Goal: Task Accomplishment & Management: Manage account settings

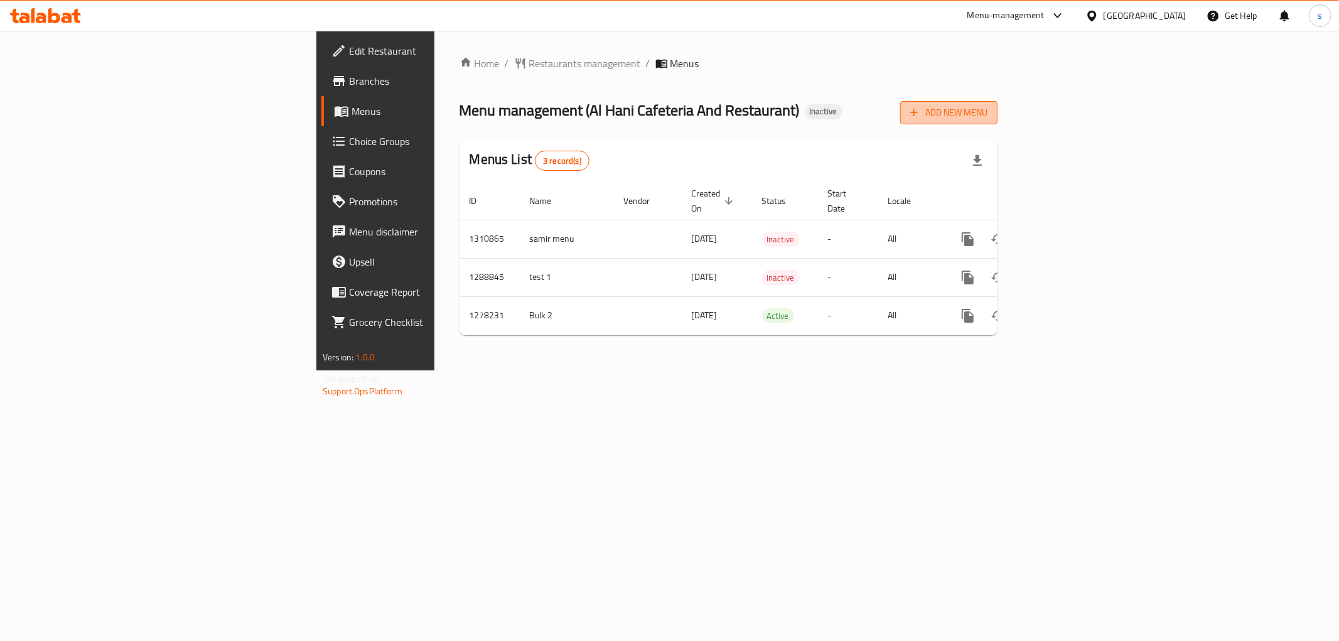
click at [987, 110] on span "Add New Menu" at bounding box center [948, 113] width 77 height 16
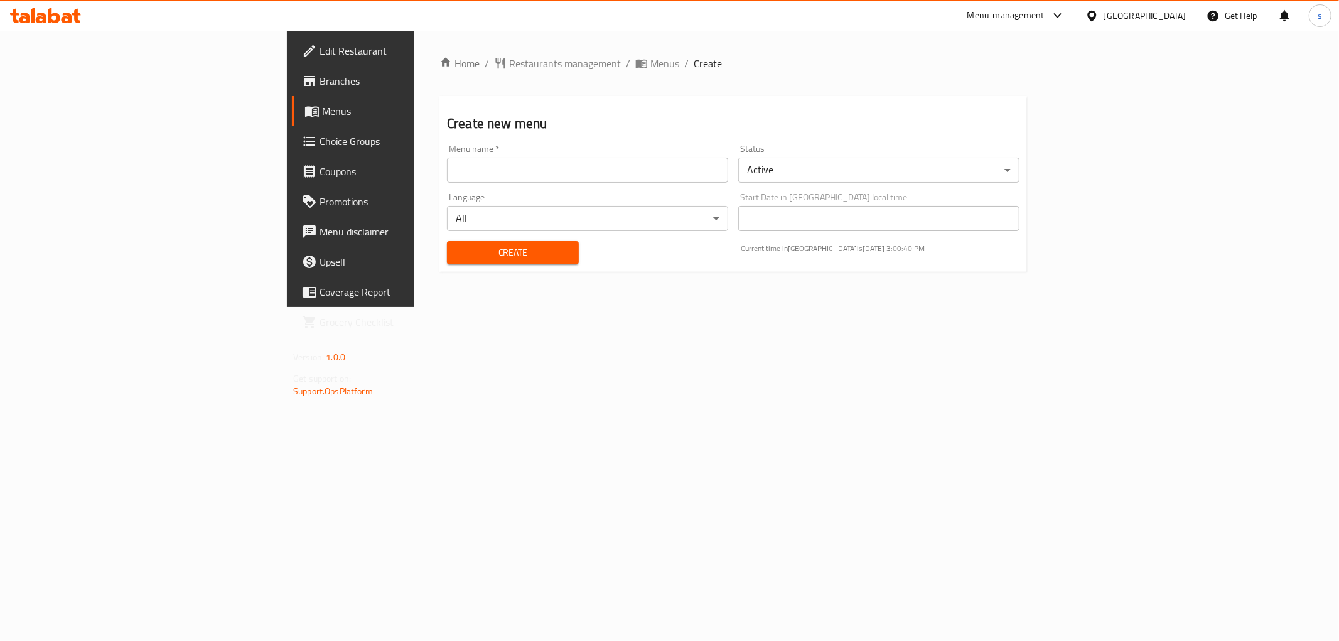
click at [521, 172] on input "text" at bounding box center [587, 170] width 281 height 25
type input "[DATE] sh"
click at [457, 245] on span "Create" at bounding box center [513, 253] width 112 height 16
click at [322, 111] on span "Menus" at bounding box center [411, 111] width 178 height 15
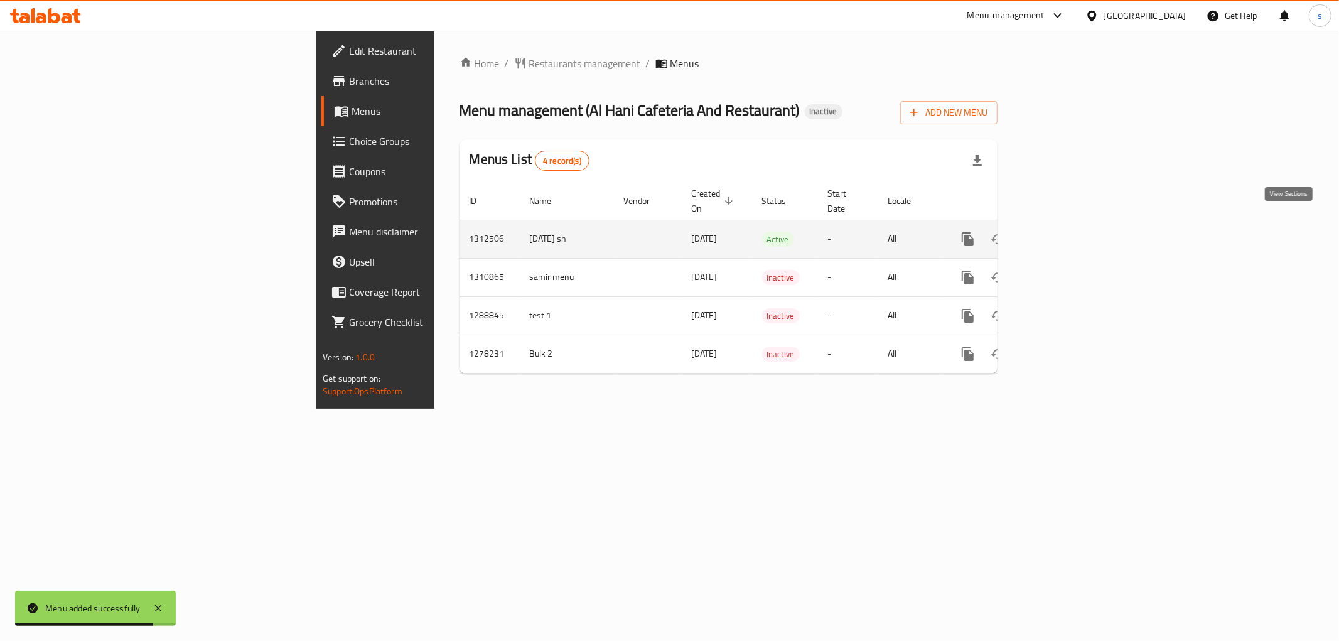
click at [1066, 232] on icon "enhanced table" at bounding box center [1058, 239] width 15 height 15
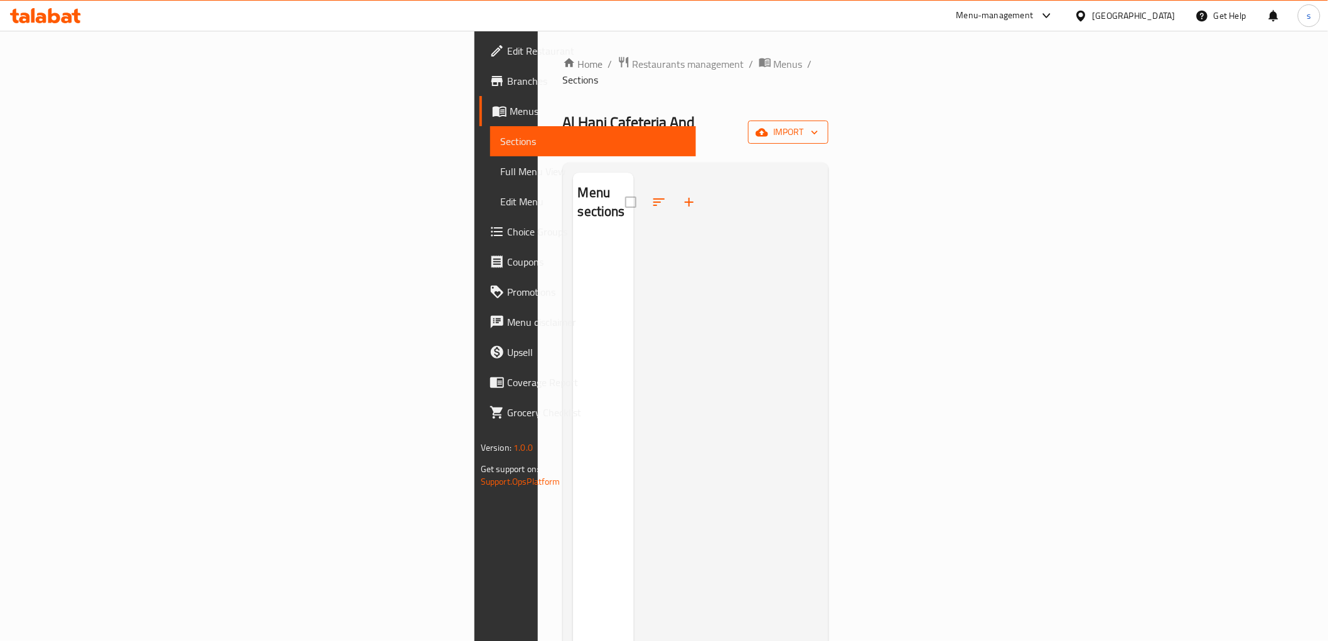
click at [819, 124] on span "import" at bounding box center [788, 132] width 60 height 16
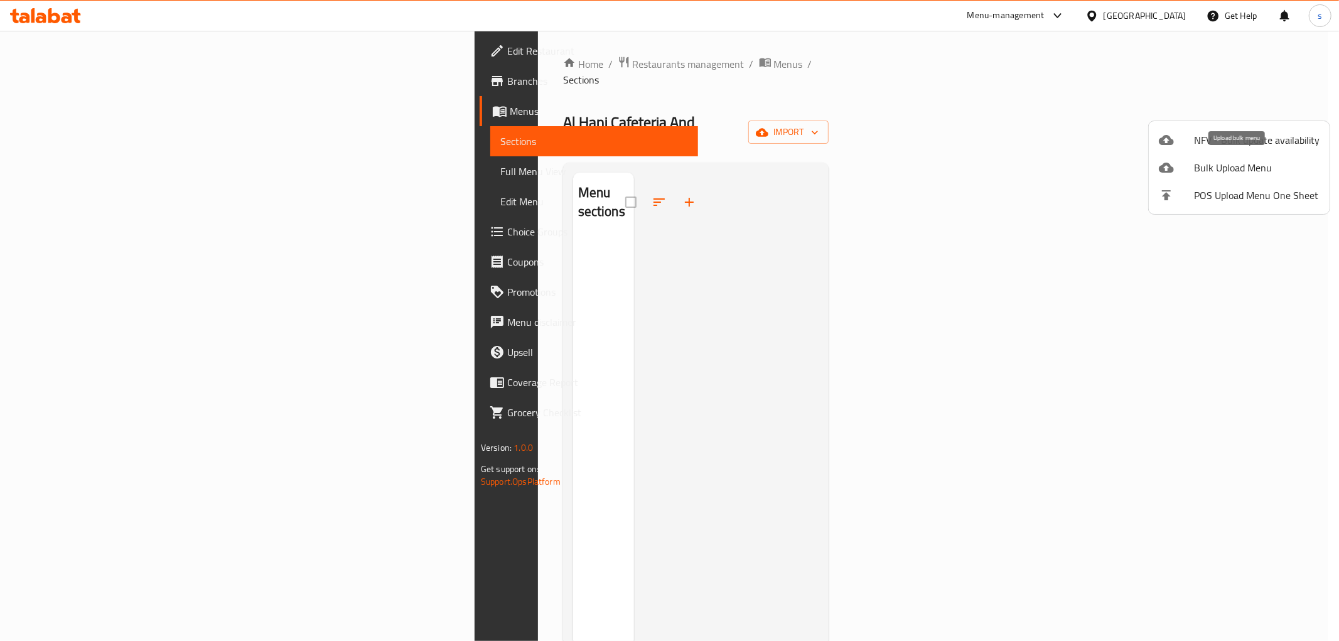
click at [1226, 164] on span "Bulk Upload Menu" at bounding box center [1257, 167] width 126 height 15
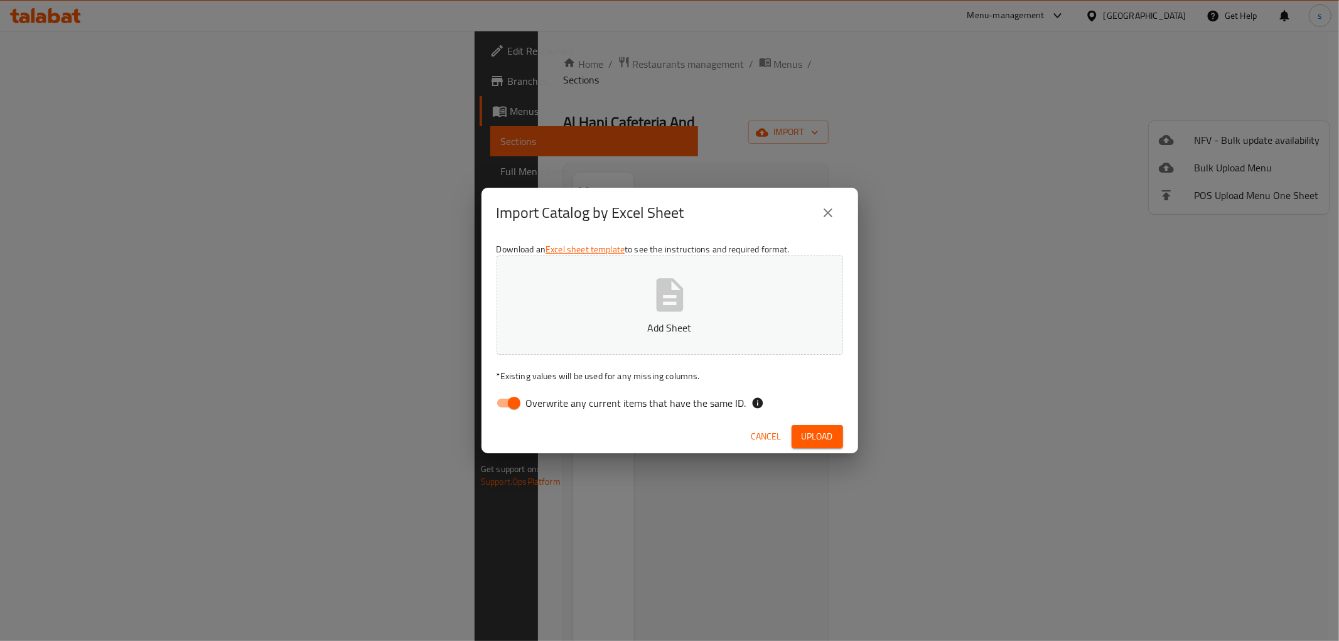
click at [503, 408] on input "Overwrite any current items that have the same ID." at bounding box center [514, 403] width 72 height 24
checkbox input "false"
click at [820, 427] on button "Upload" at bounding box center [817, 436] width 51 height 23
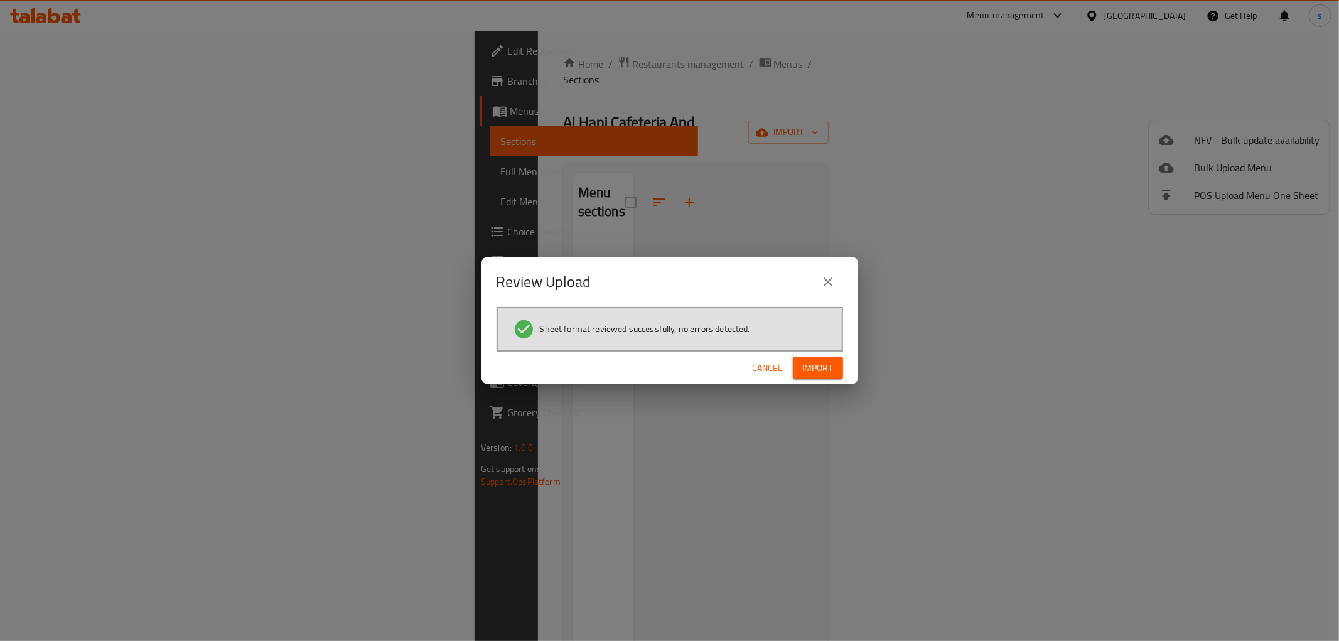
click at [810, 357] on button "Import" at bounding box center [818, 368] width 50 height 23
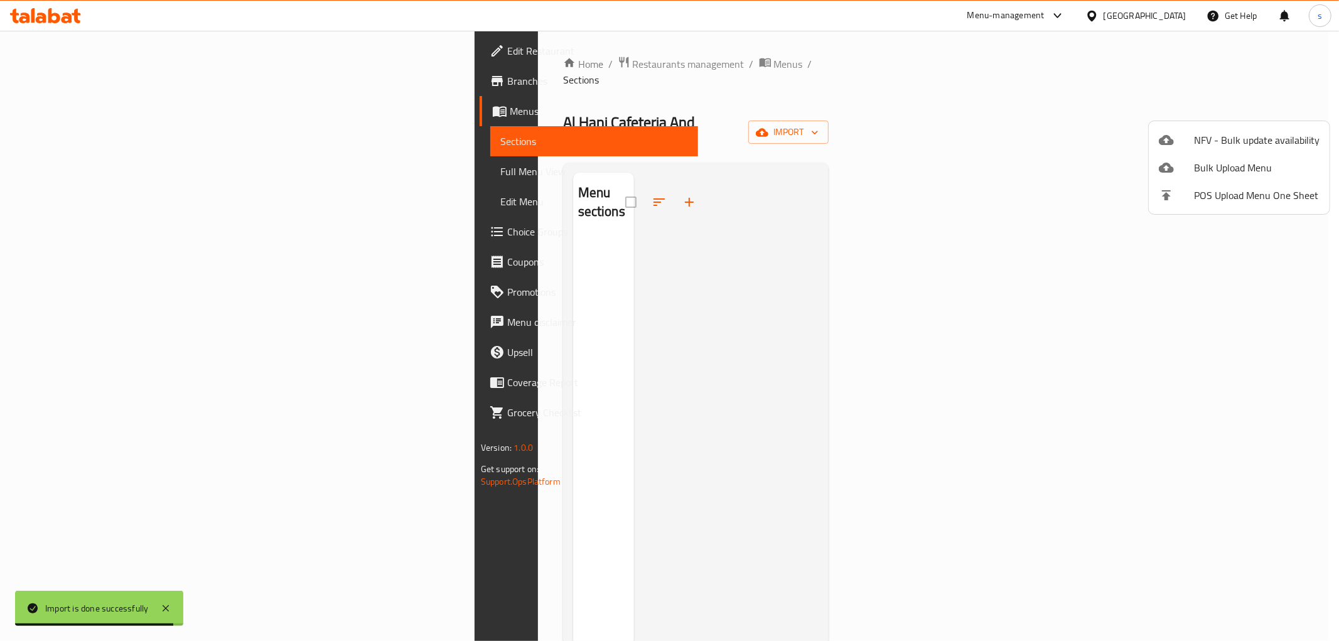
click at [86, 174] on div at bounding box center [669, 320] width 1339 height 641
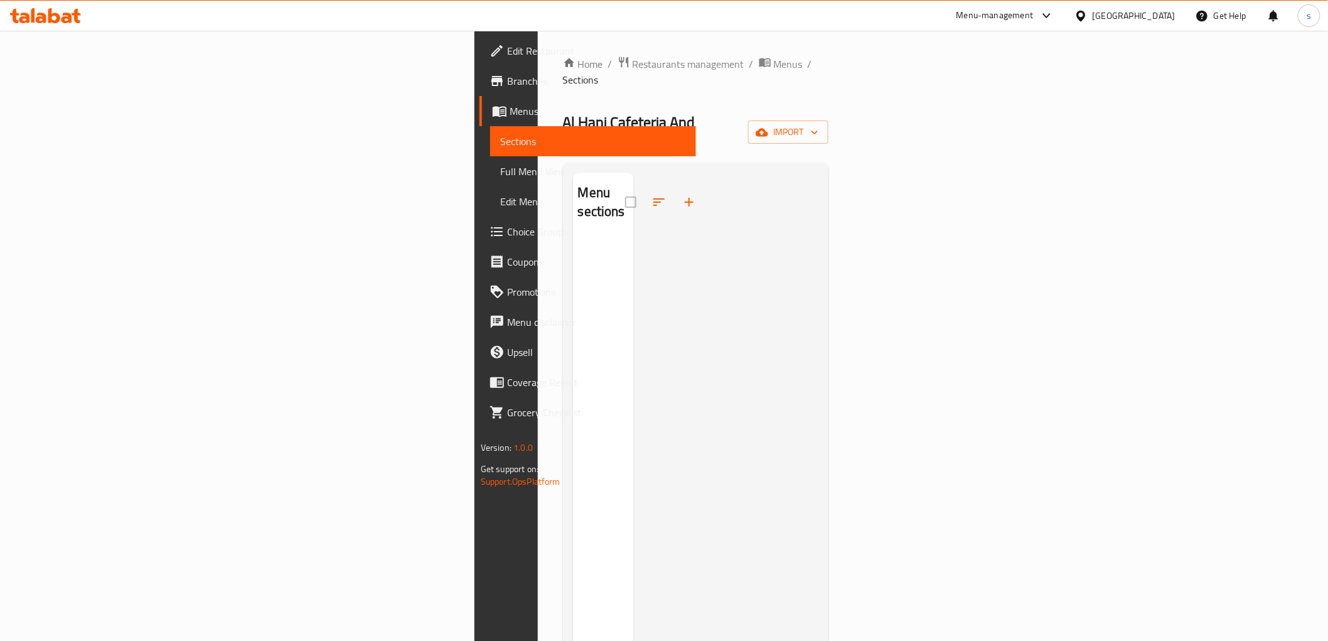
click at [500, 174] on span "Full Menu View" at bounding box center [593, 171] width 186 height 15
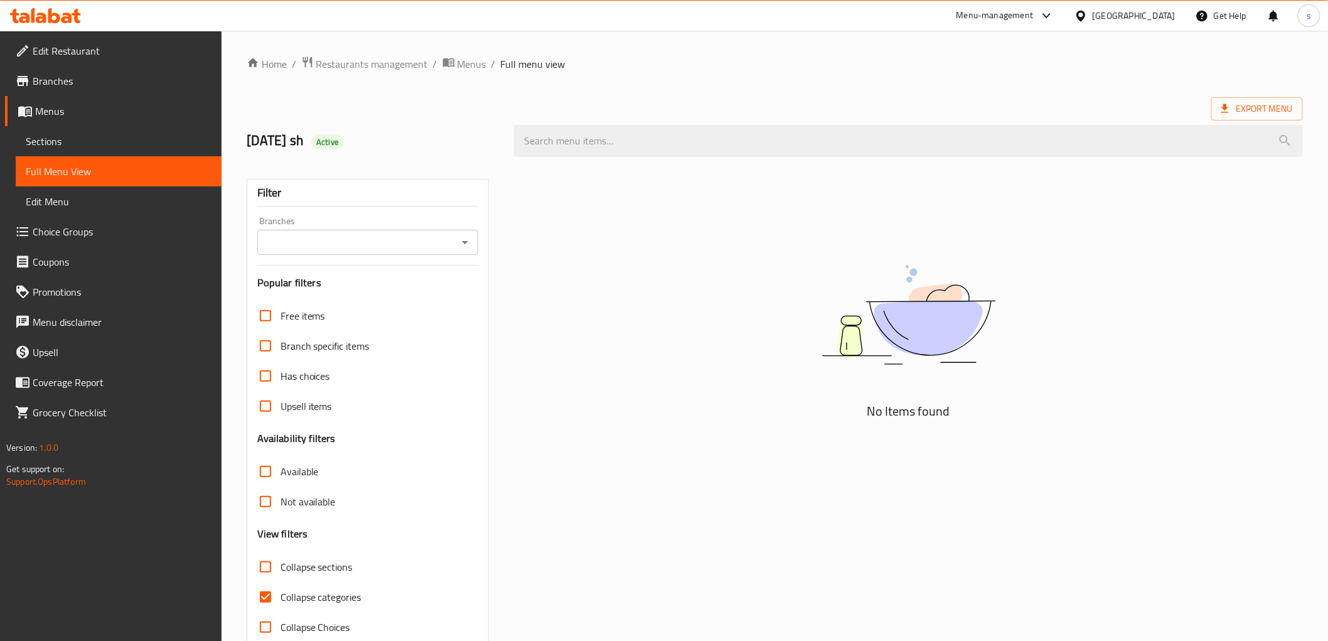
click at [274, 598] on input "Collapse categories" at bounding box center [265, 597] width 30 height 30
checkbox input "false"
click at [61, 200] on span "Edit Menu" at bounding box center [119, 201] width 186 height 15
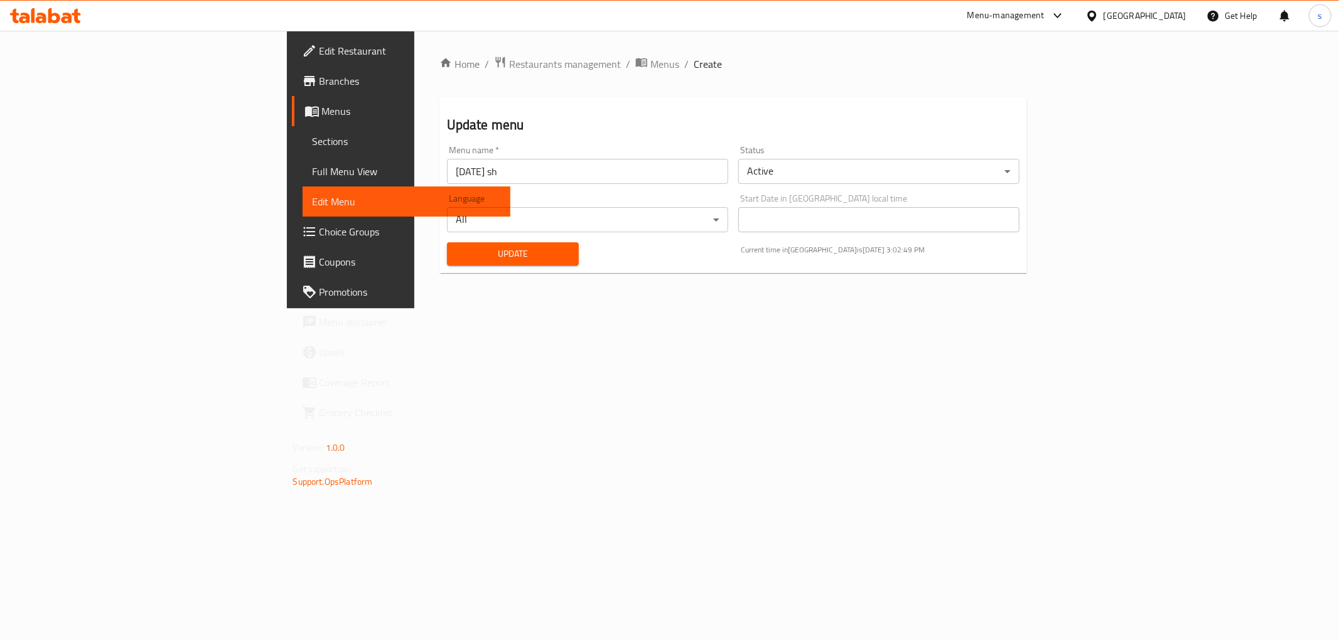
click at [303, 183] on link "Full Menu View" at bounding box center [407, 171] width 208 height 30
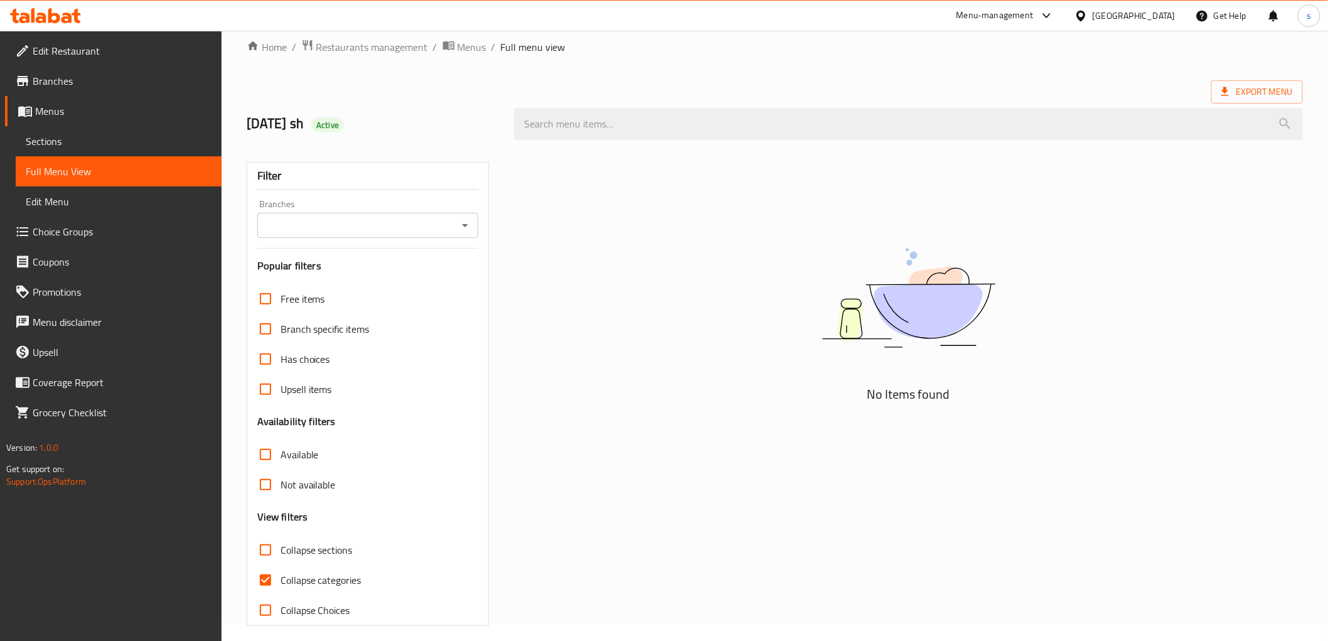
scroll to position [27, 0]
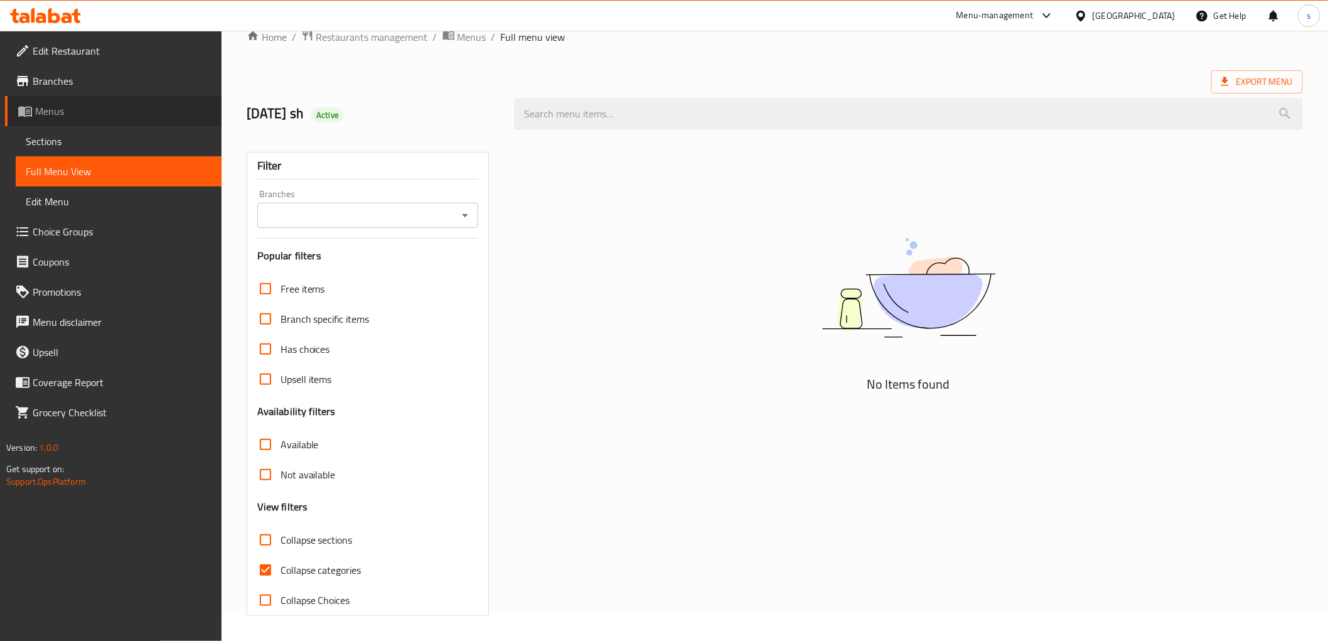
click at [48, 104] on span "Menus" at bounding box center [123, 111] width 176 height 15
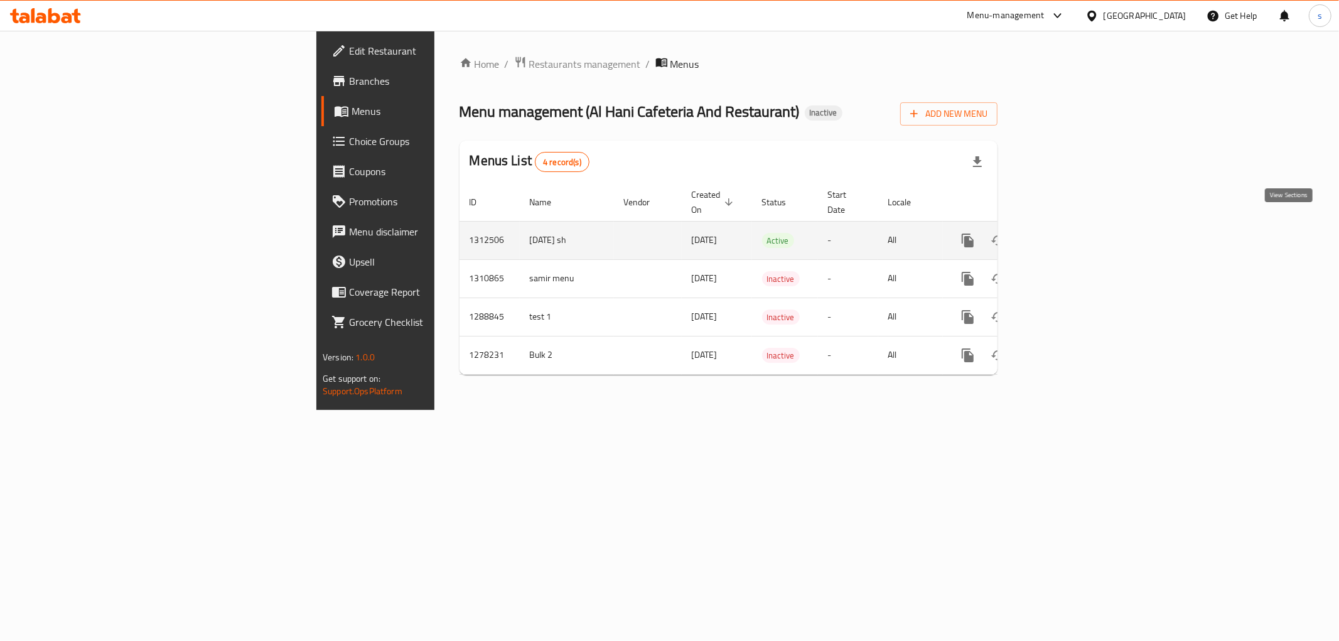
click at [1066, 233] on icon "enhanced table" at bounding box center [1058, 240] width 15 height 15
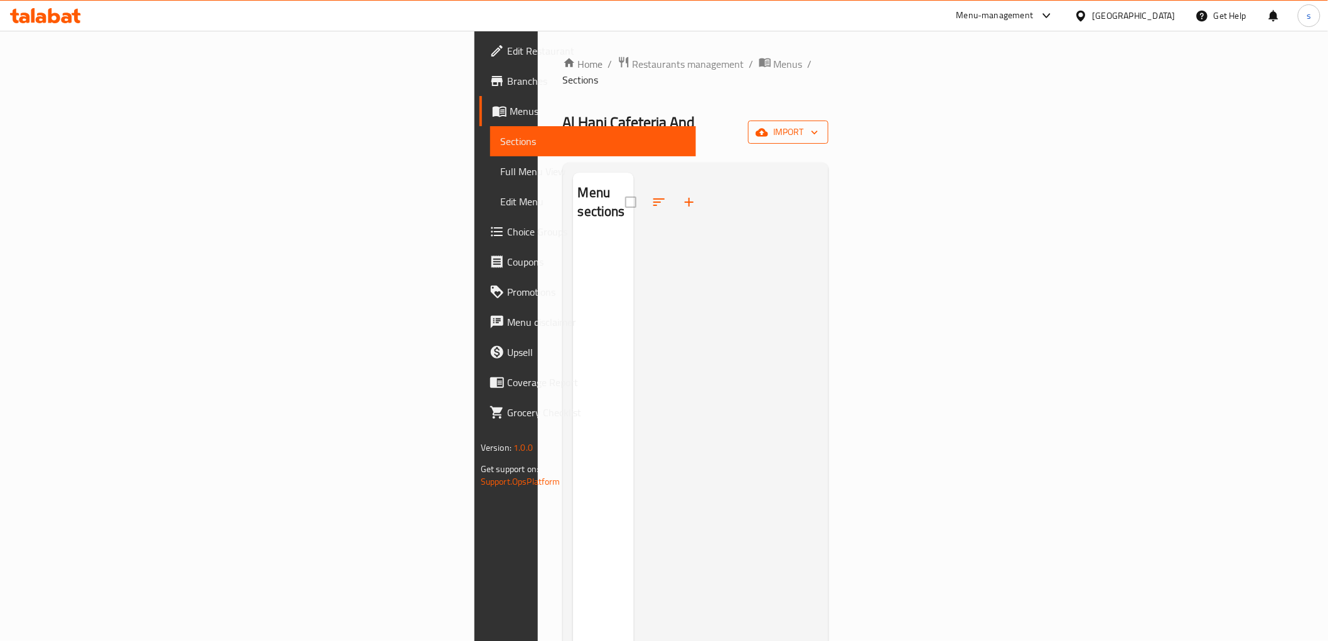
click at [829, 121] on button "import" at bounding box center [788, 132] width 80 height 23
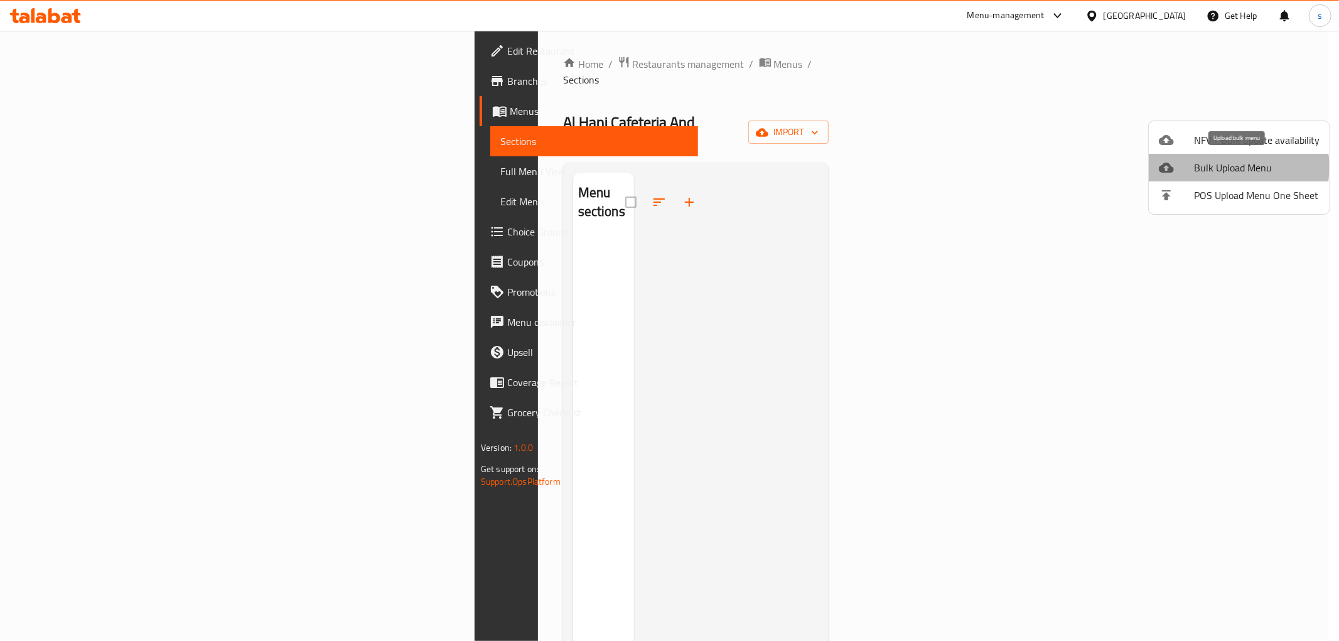
click at [1229, 167] on span "Bulk Upload Menu" at bounding box center [1257, 167] width 126 height 15
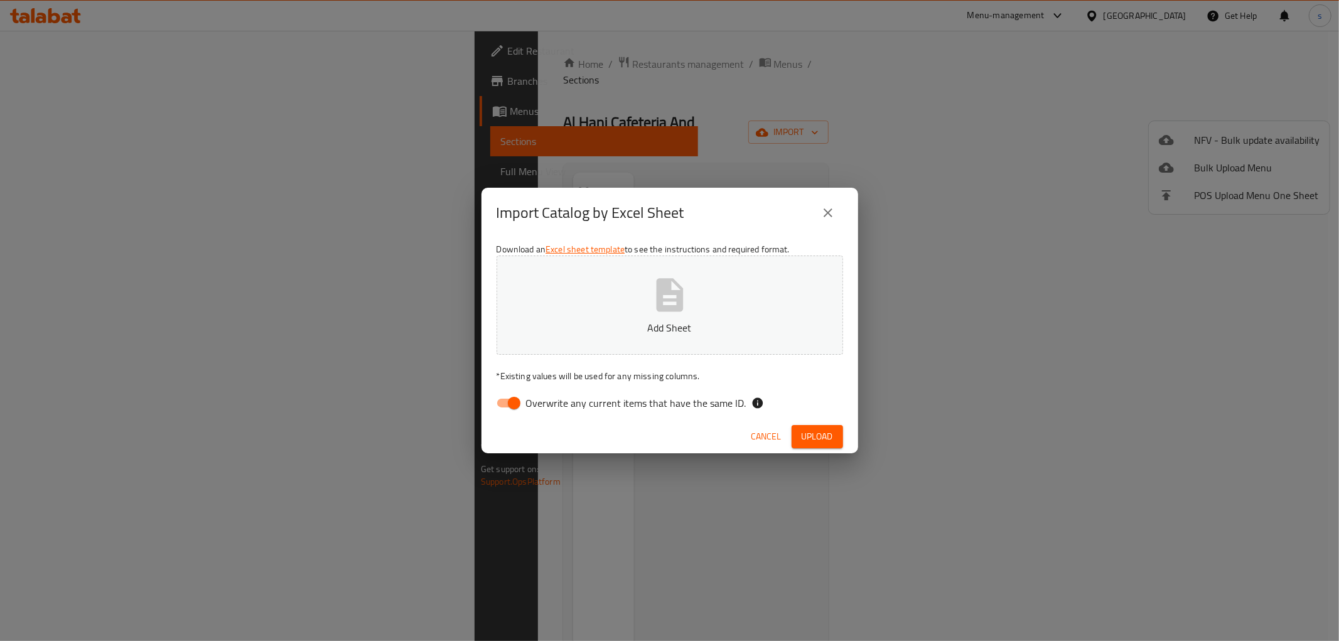
click at [512, 403] on input "Overwrite any current items that have the same ID." at bounding box center [514, 403] width 72 height 24
checkbox input "false"
click at [664, 303] on icon "button" at bounding box center [670, 295] width 40 height 40
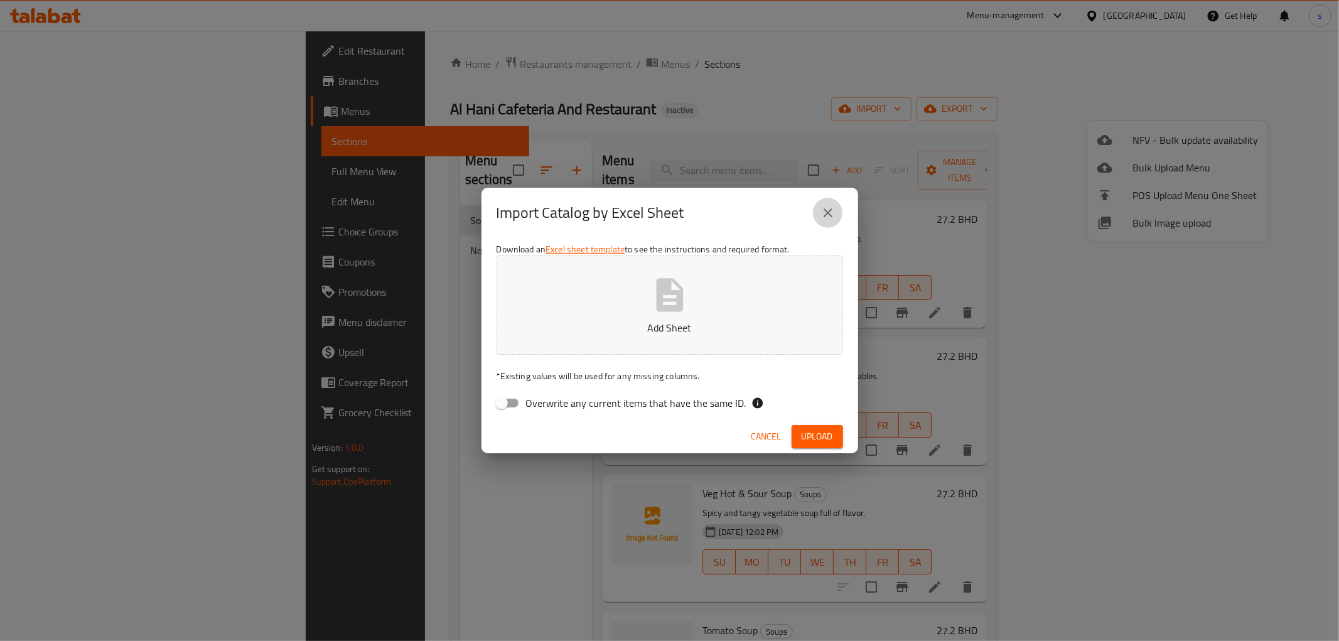
click at [831, 205] on icon "close" at bounding box center [827, 212] width 15 height 15
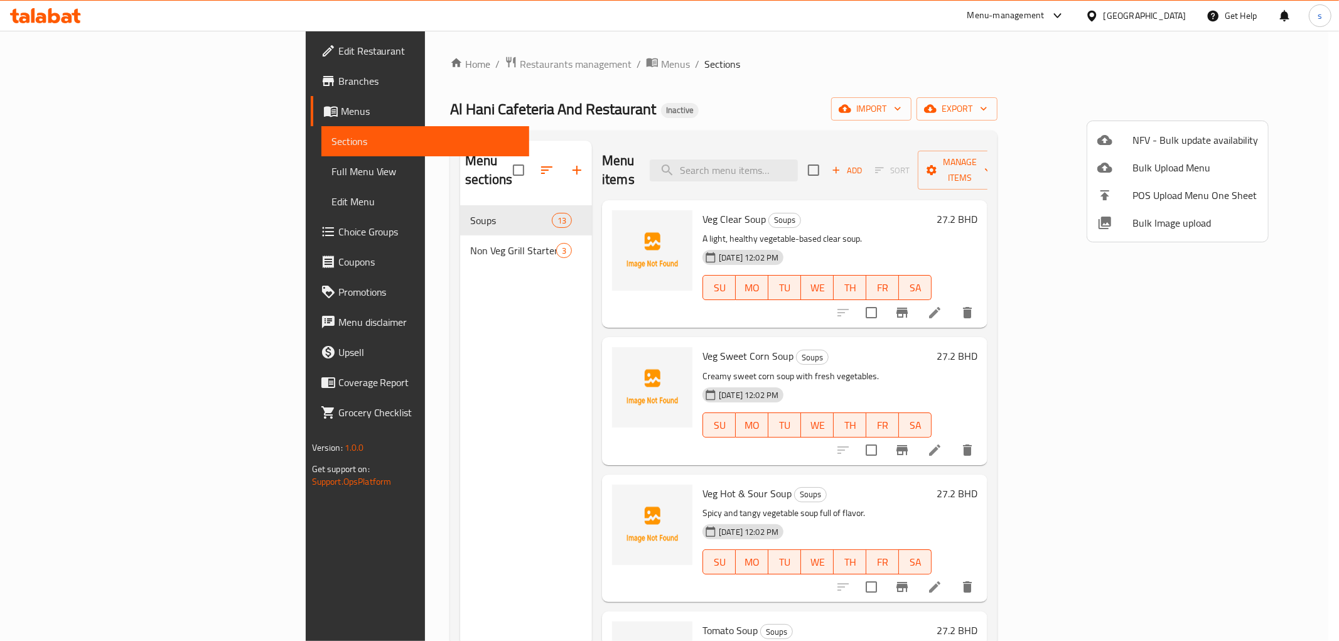
click at [342, 200] on div at bounding box center [669, 320] width 1339 height 641
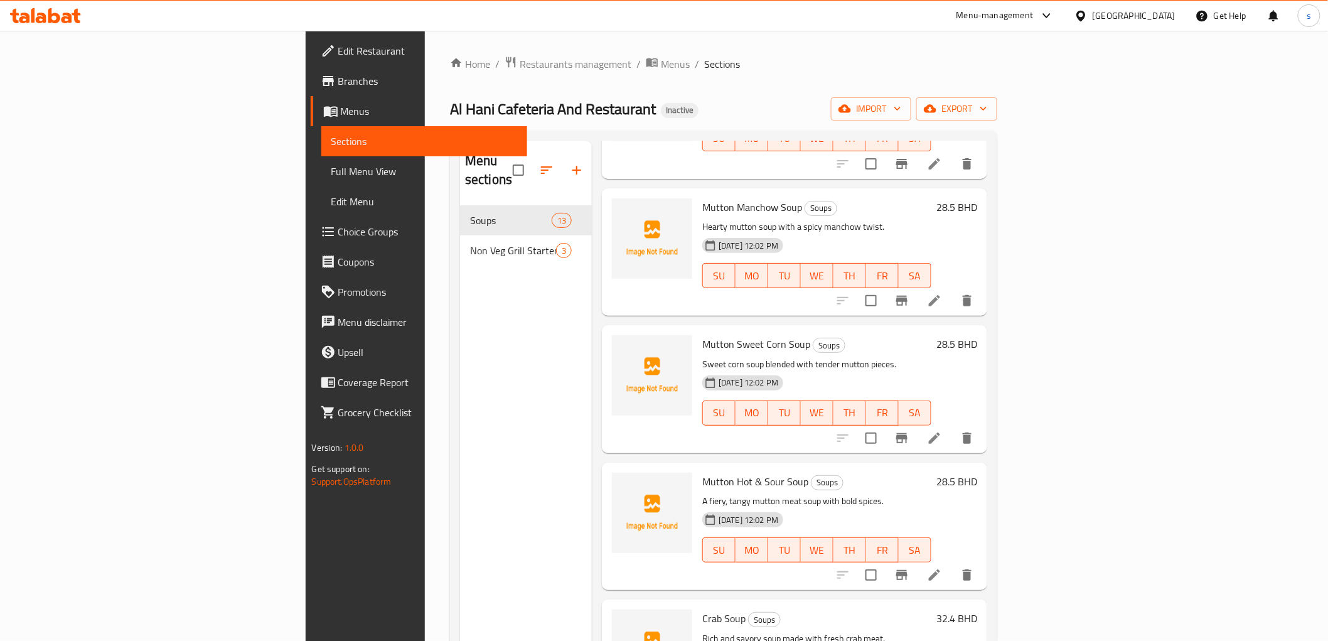
scroll to position [1172, 0]
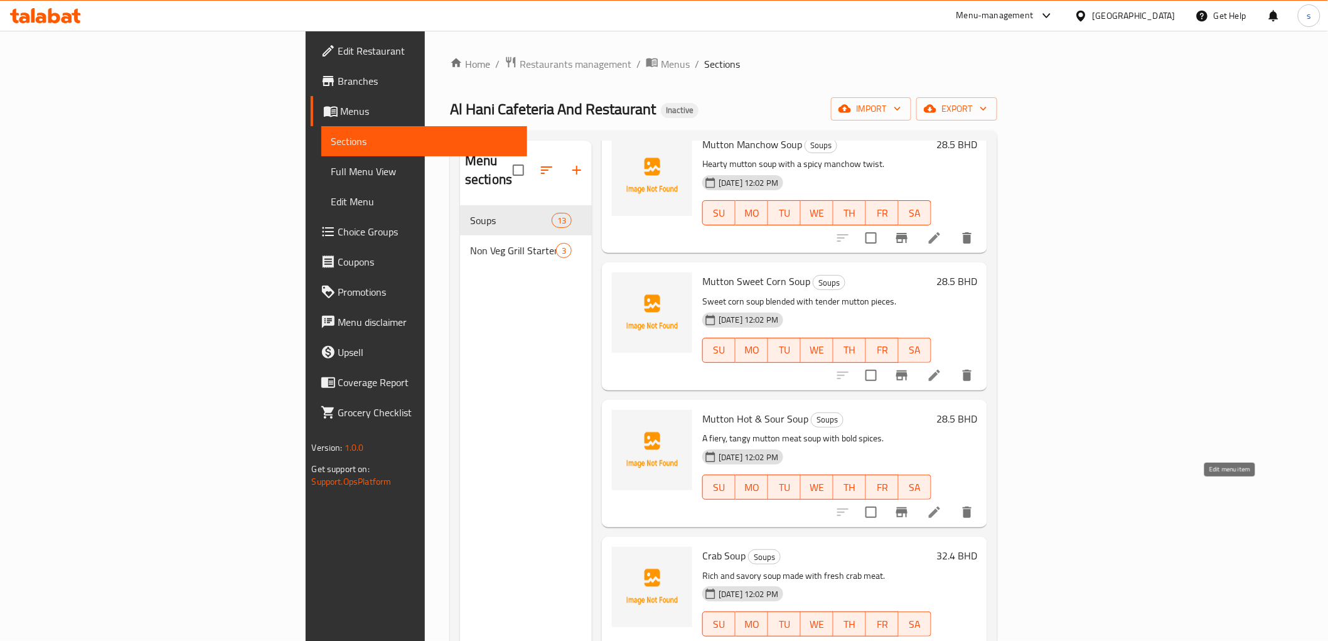
click at [940, 507] on icon at bounding box center [934, 512] width 11 height 11
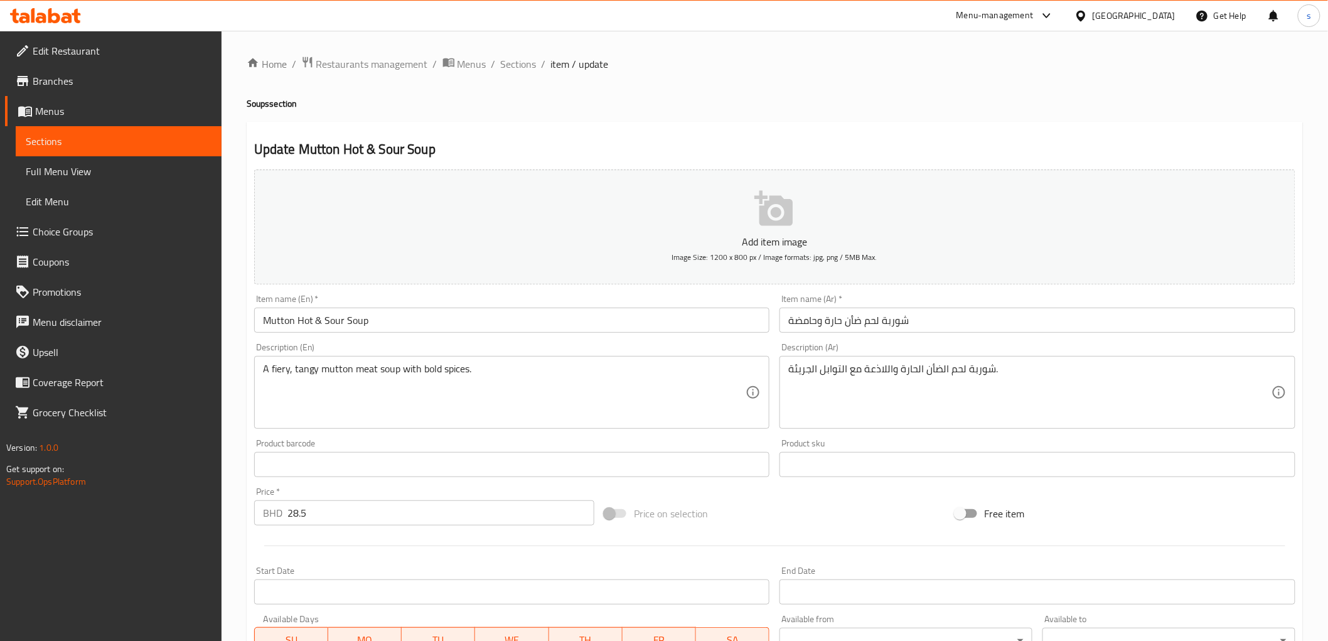
click at [907, 368] on textarea "شوربة لحم الضأن الحارة واللاذعة مع التوابل الجريئة." at bounding box center [1029, 393] width 483 height 60
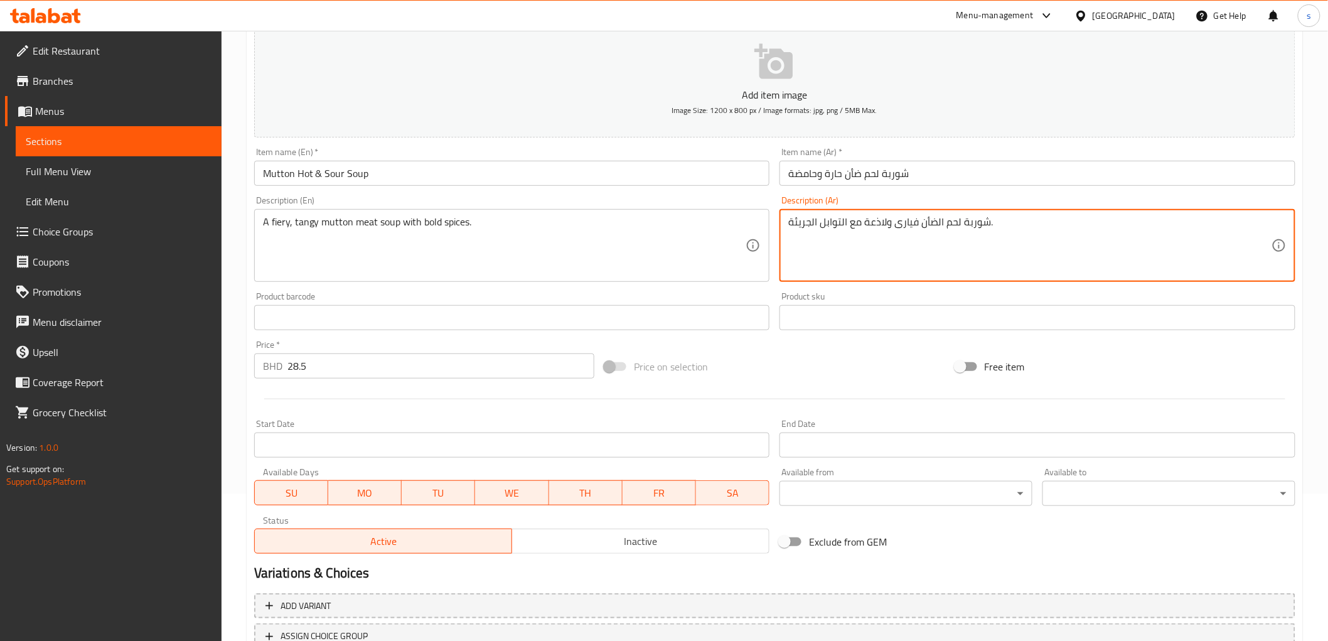
scroll to position [244, 0]
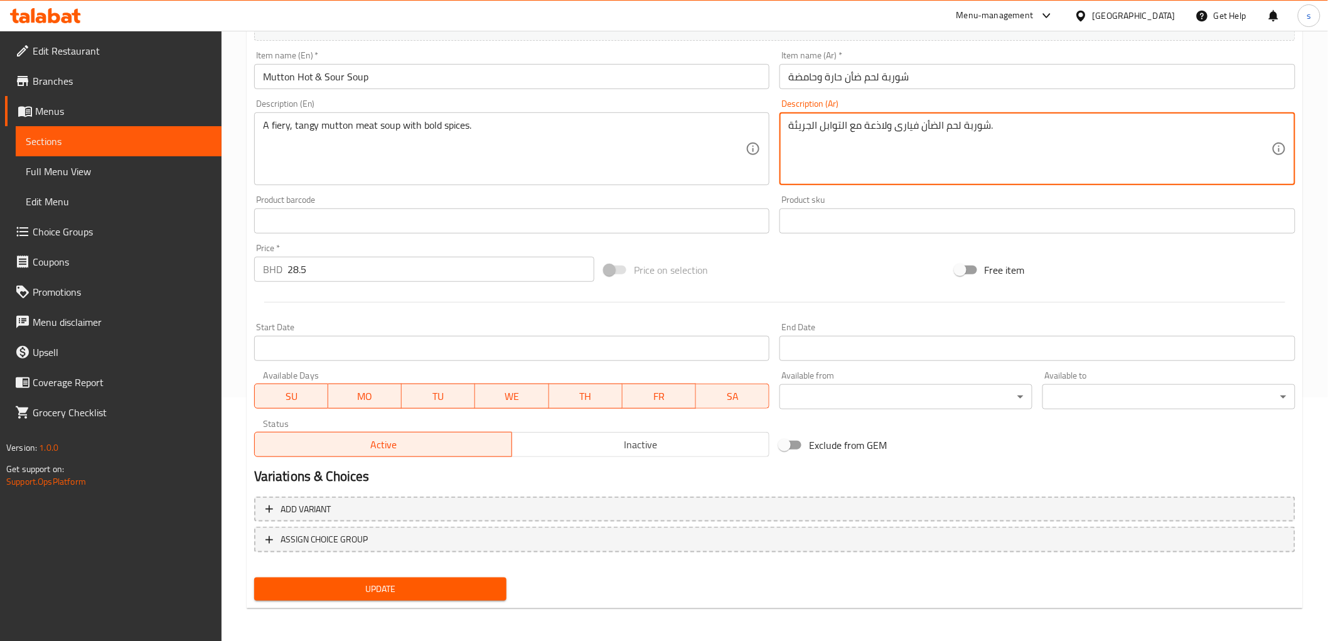
type textarea "شوربة لحم الضأن فيارى ولاذعة مع التوابل الجريئة."
click at [389, 594] on button "Update" at bounding box center [380, 589] width 253 height 23
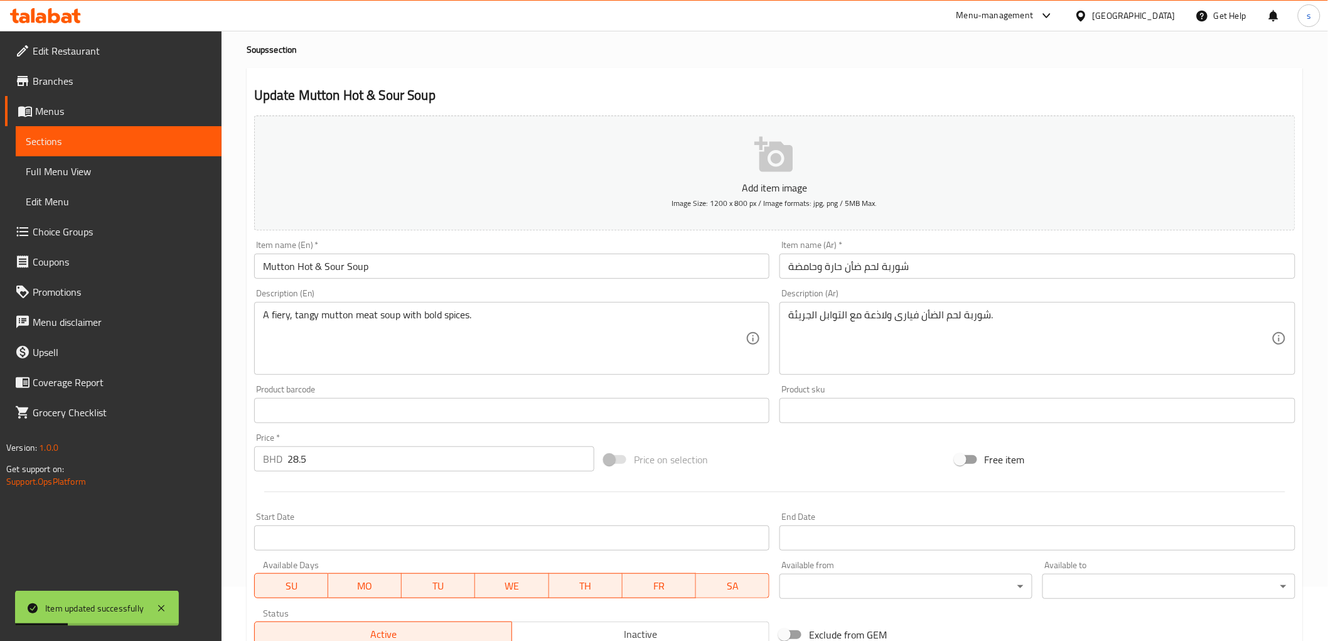
scroll to position [0, 0]
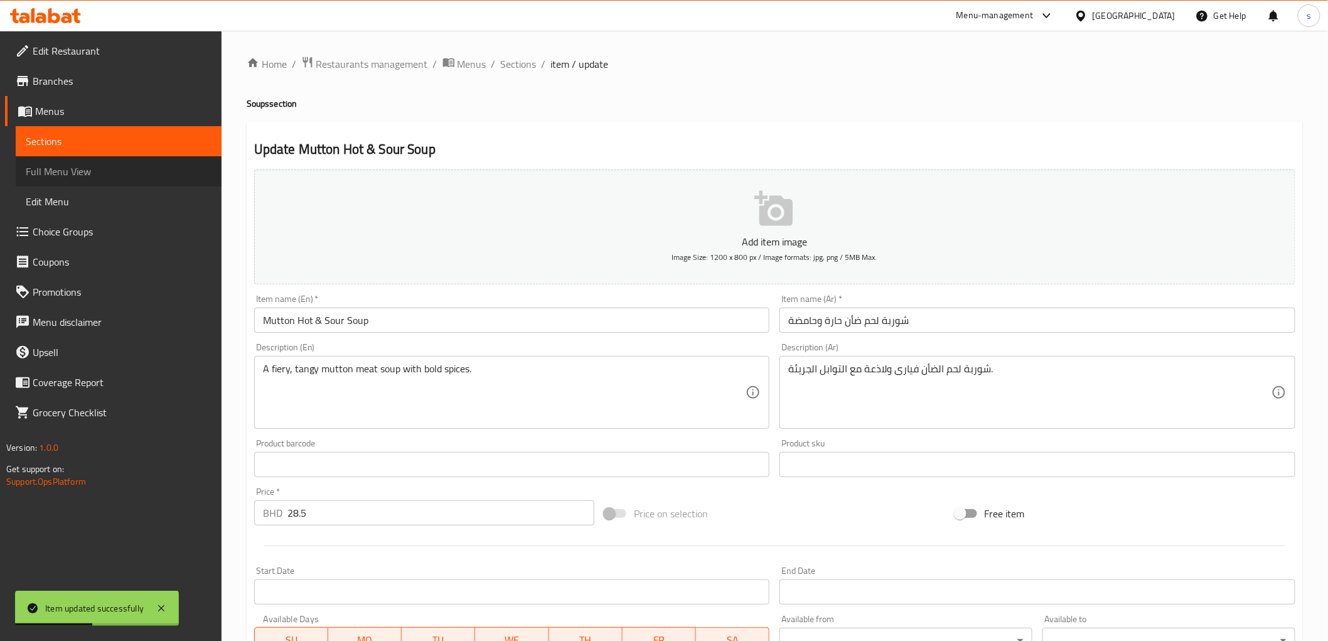
click at [100, 173] on span "Full Menu View" at bounding box center [119, 171] width 186 height 15
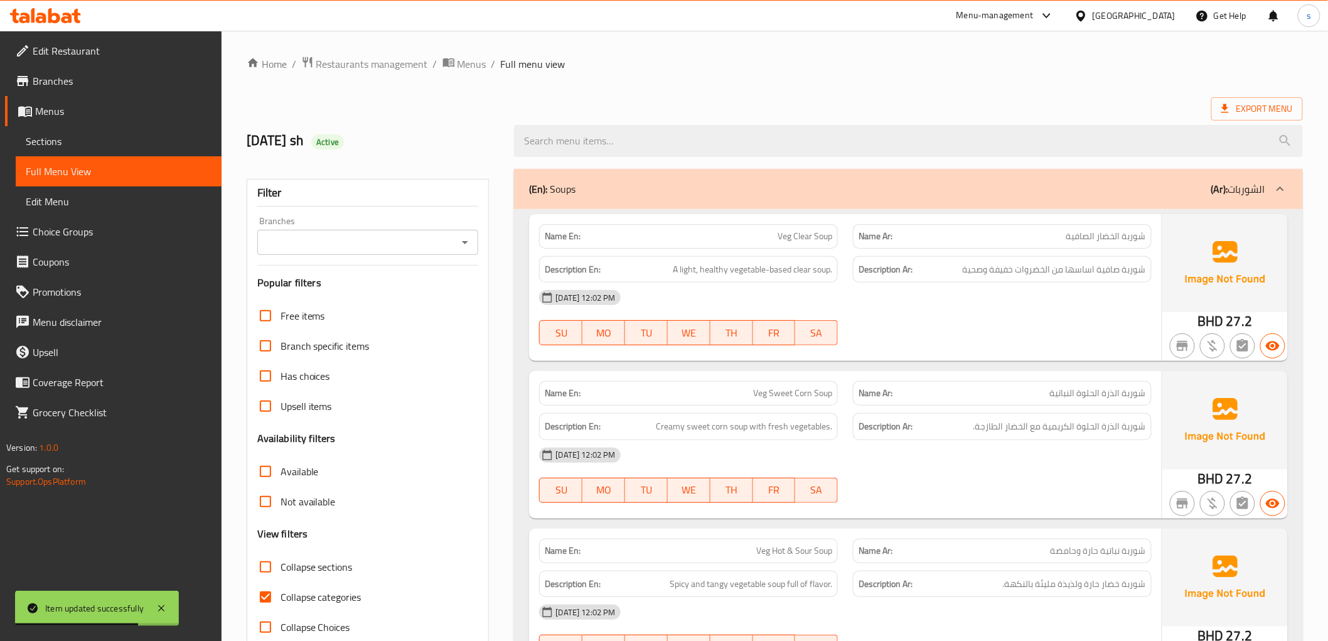
click at [767, 99] on div "Export Menu" at bounding box center [775, 108] width 1057 height 23
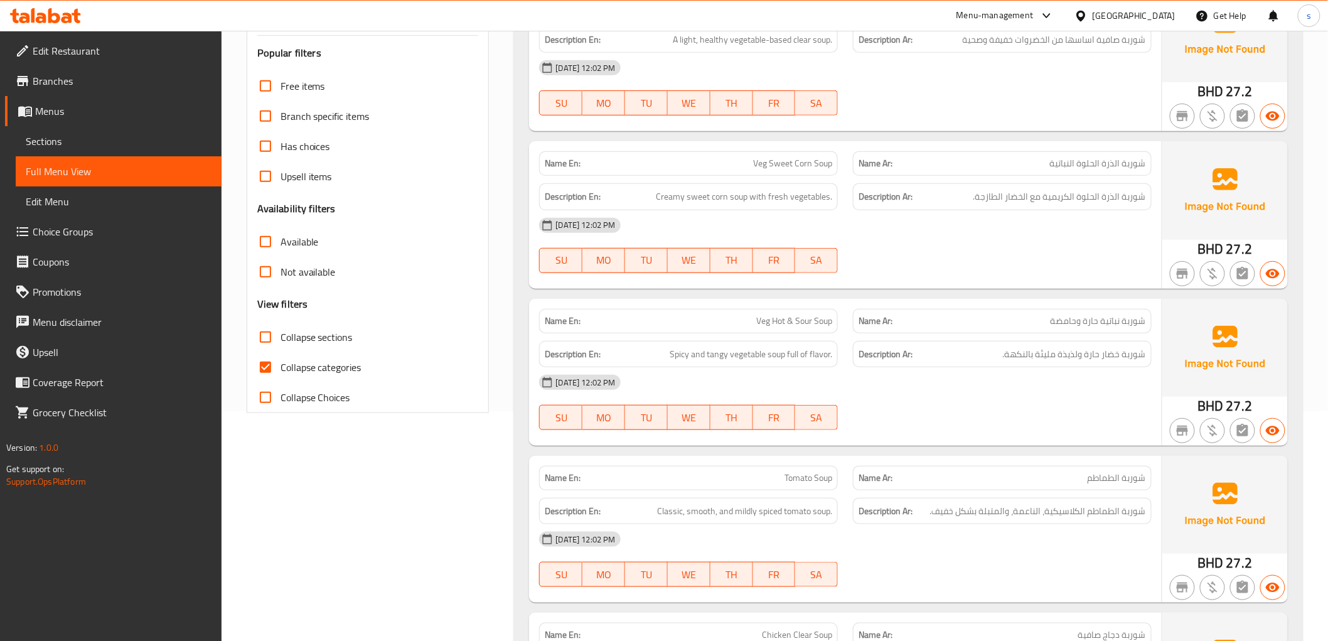
scroll to position [348, 0]
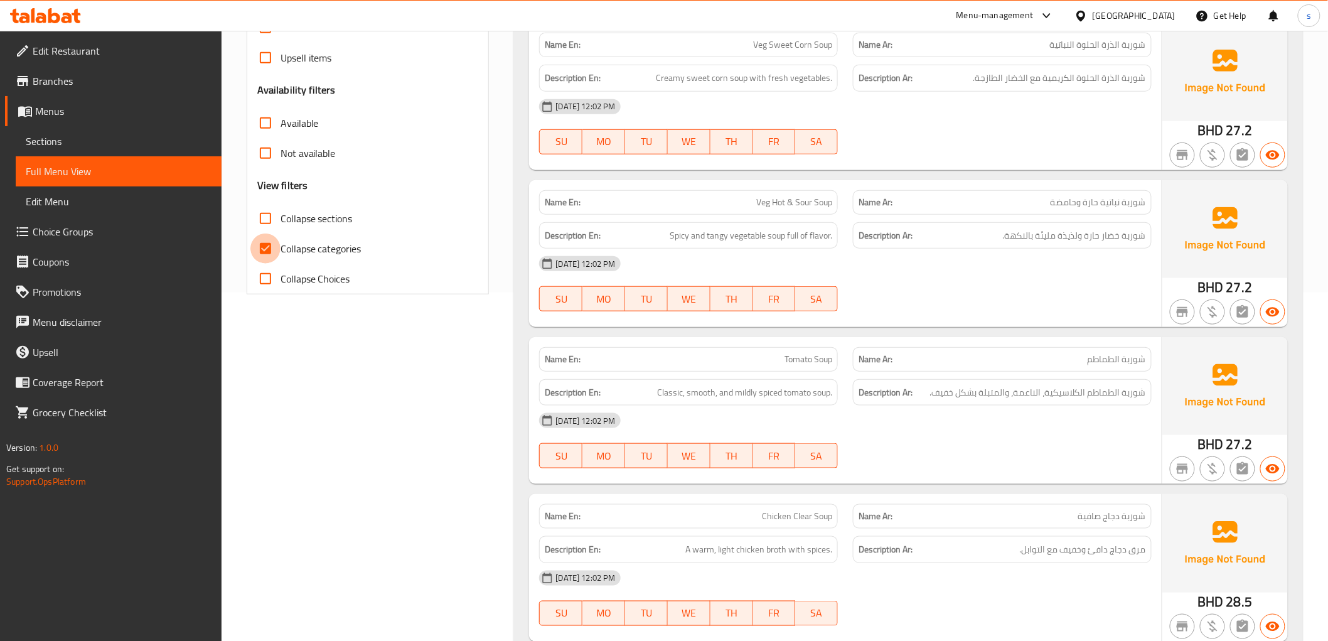
click at [268, 252] on input "Collapse categories" at bounding box center [265, 249] width 30 height 30
checkbox input "false"
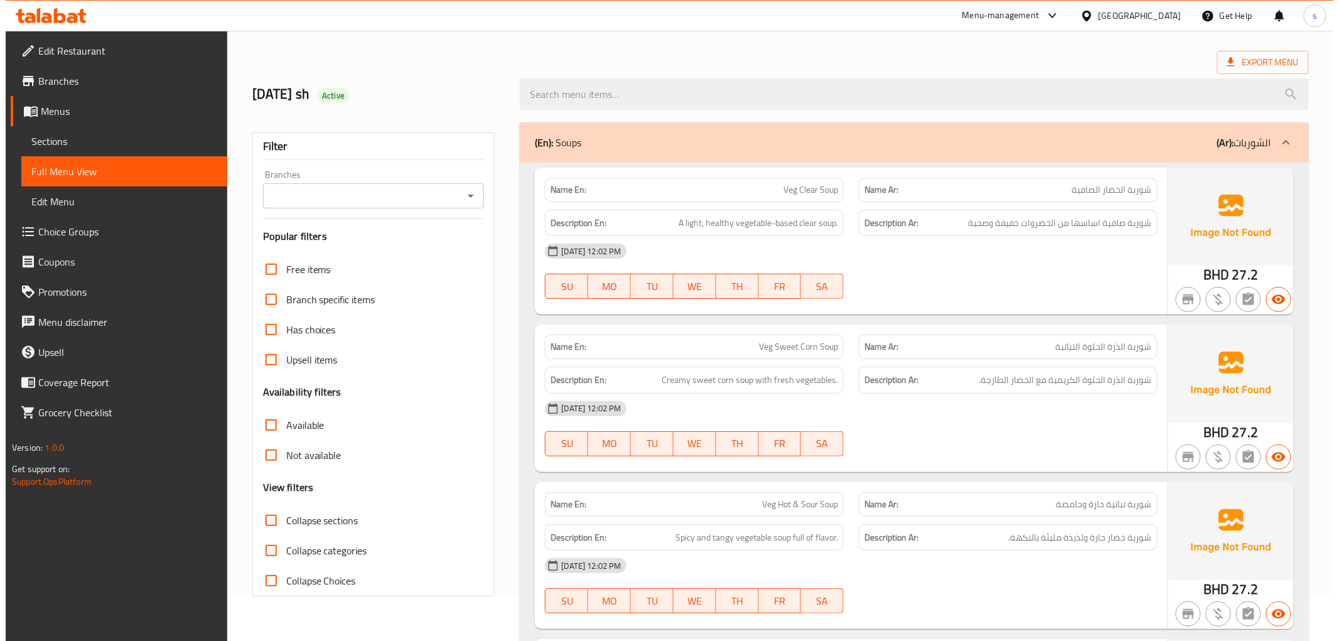
scroll to position [0, 0]
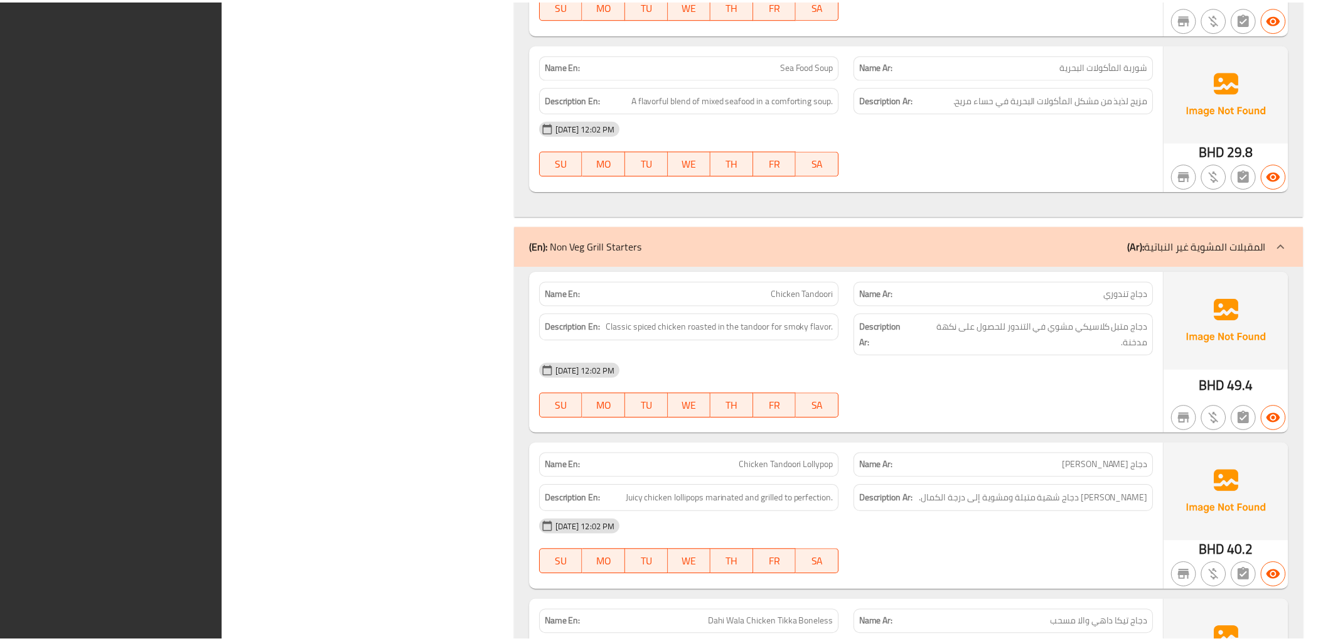
scroll to position [2229, 0]
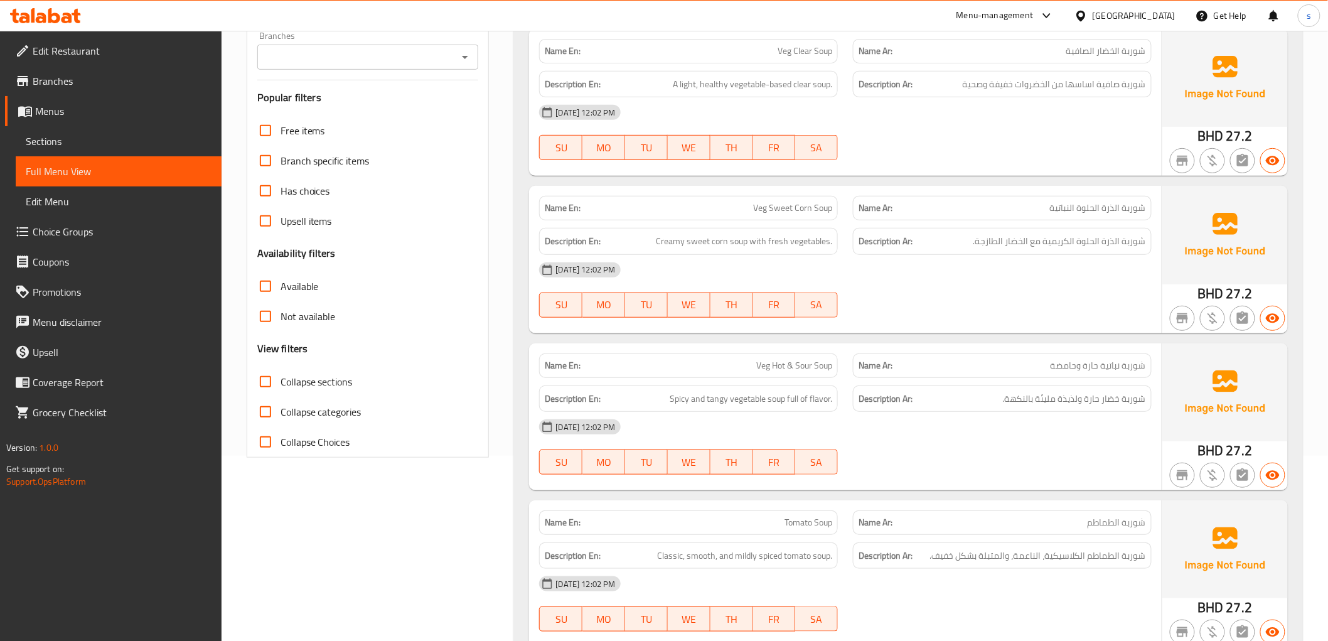
scroll to position [0, 0]
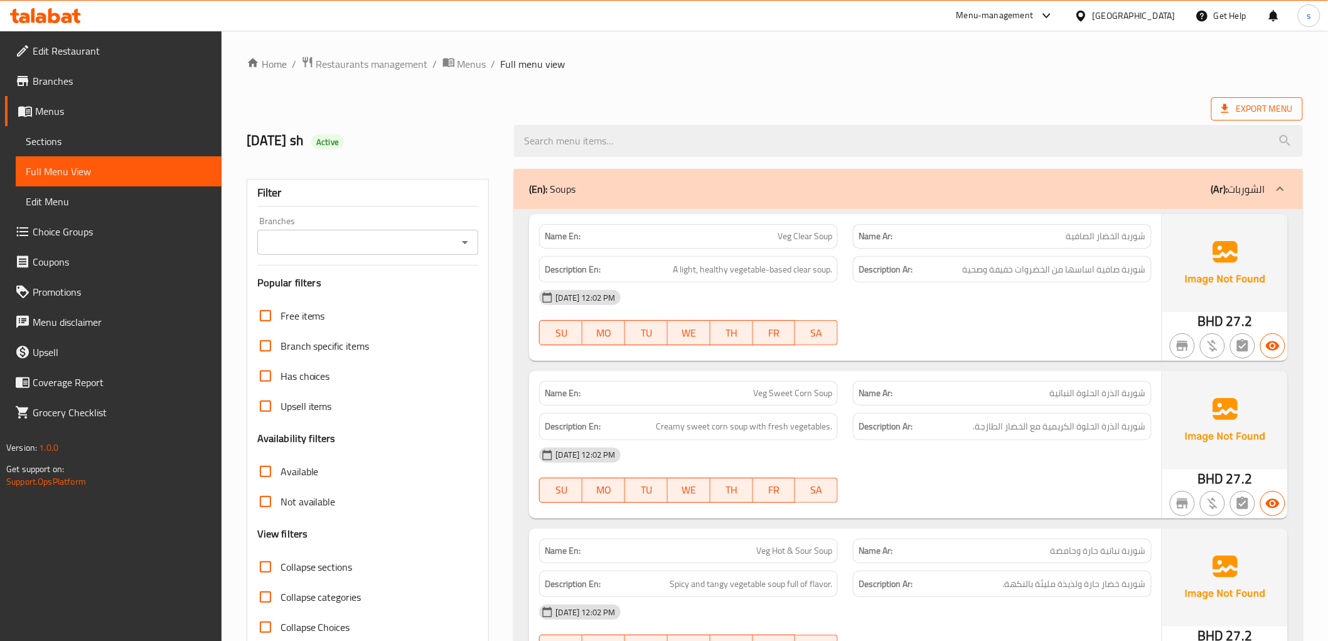
click at [1227, 109] on icon at bounding box center [1226, 108] width 8 height 9
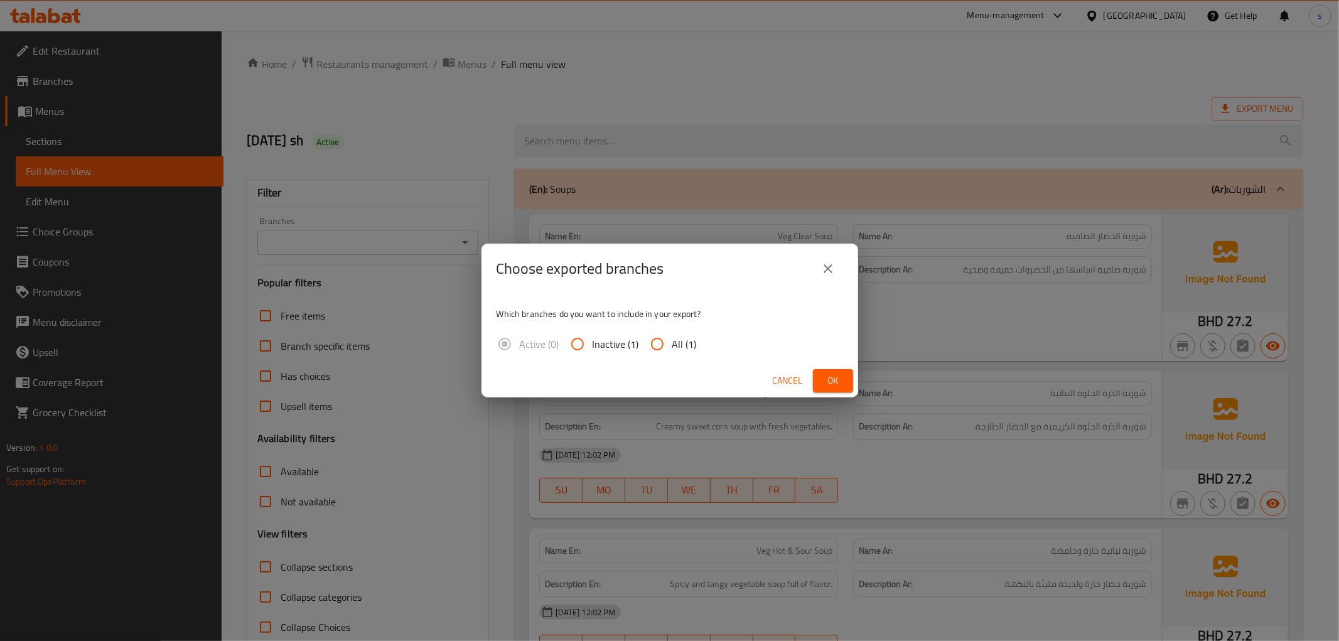
click at [660, 350] on input "All (1)" at bounding box center [657, 344] width 30 height 30
radio input "true"
click at [826, 379] on span "Ok" at bounding box center [833, 381] width 20 height 16
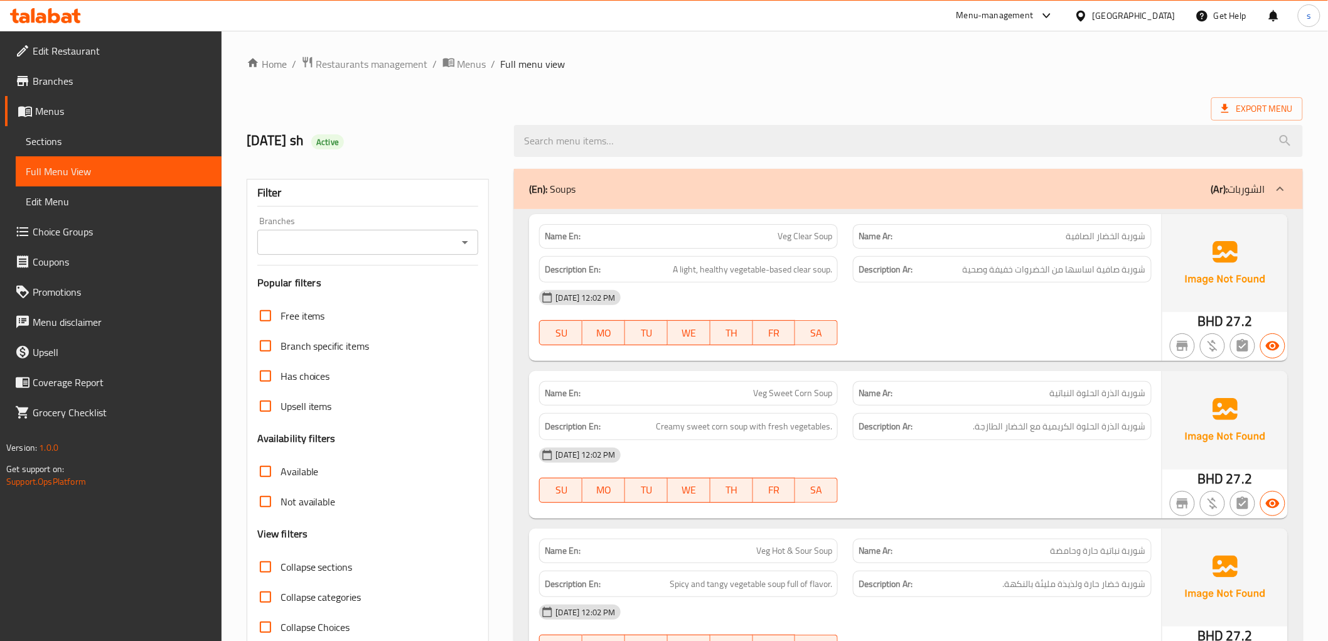
click at [902, 113] on div "[DATE] sh Active" at bounding box center [775, 141] width 1072 height 56
click at [1064, 392] on span "شوربة الذرة الحلوة النباتية" at bounding box center [1098, 393] width 96 height 13
copy span "النباتية"
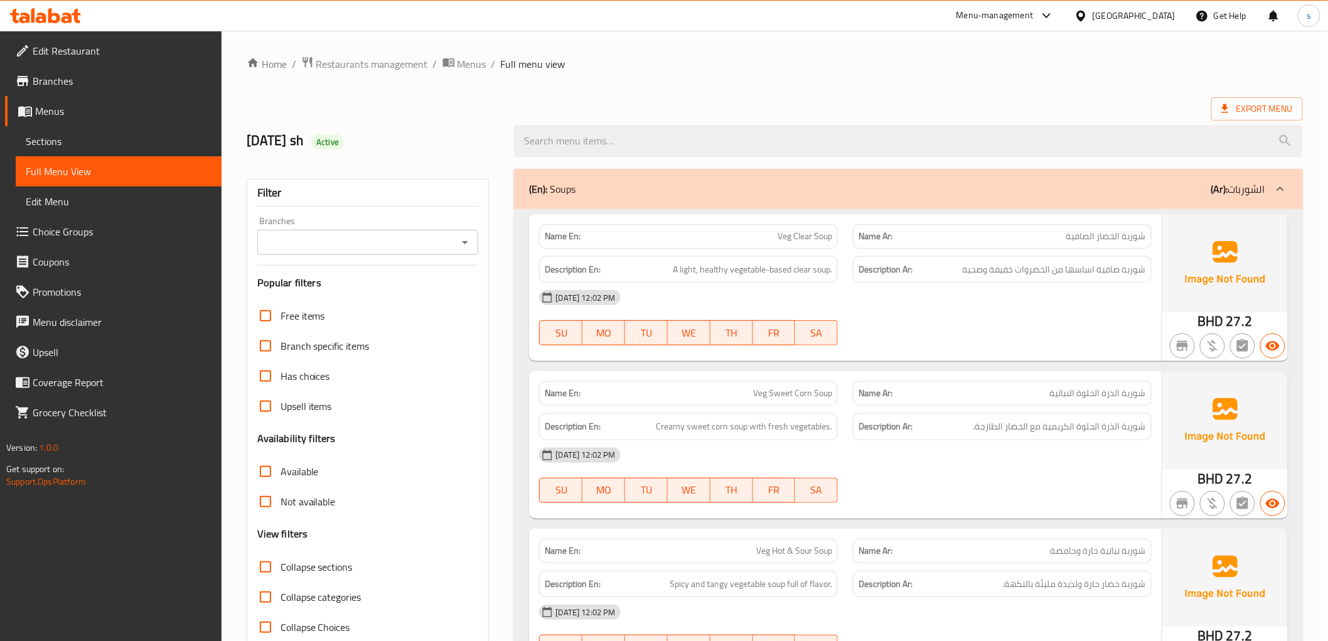
click at [1110, 237] on span "شوربة الخضار الصافية" at bounding box center [1107, 236] width 80 height 13
click at [1056, 393] on span "شوربة الذرة الحلوة النباتية" at bounding box center [1098, 393] width 96 height 13
copy span "النباتية"
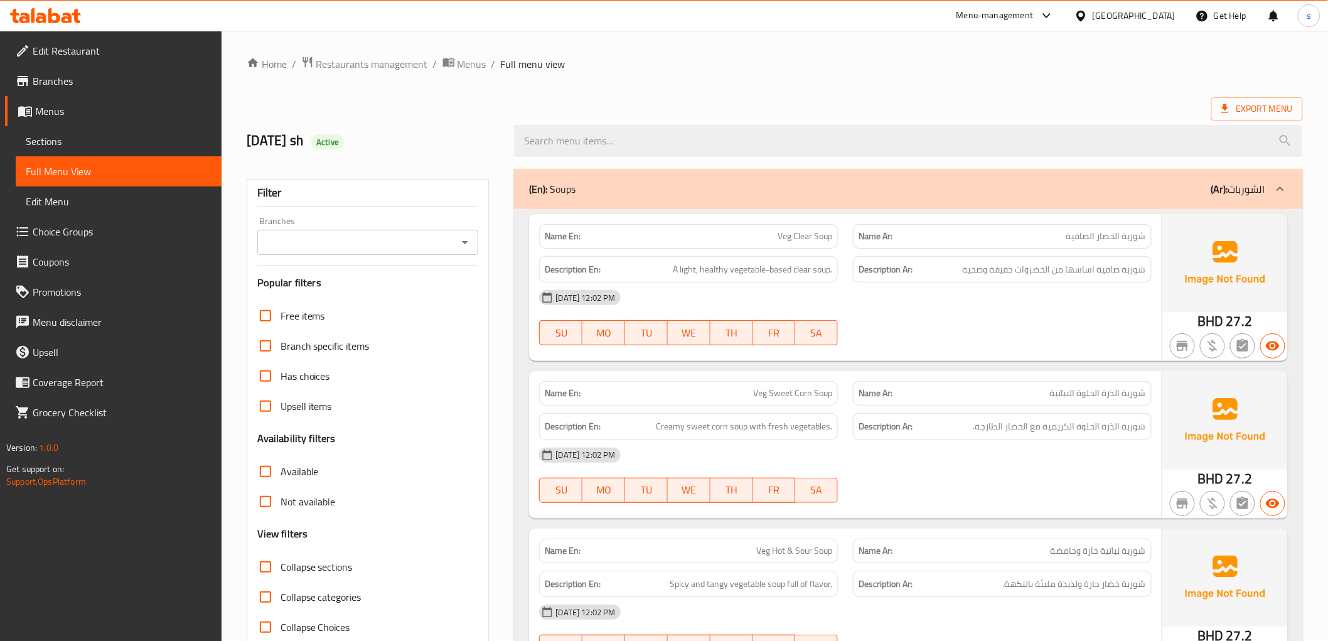
click at [1111, 237] on span "شوربة الخضار الصافية" at bounding box center [1107, 236] width 80 height 13
click at [1066, 398] on span "شوربة الذرة الحلوة النباتية" at bounding box center [1098, 393] width 96 height 13
copy span "النباتية"
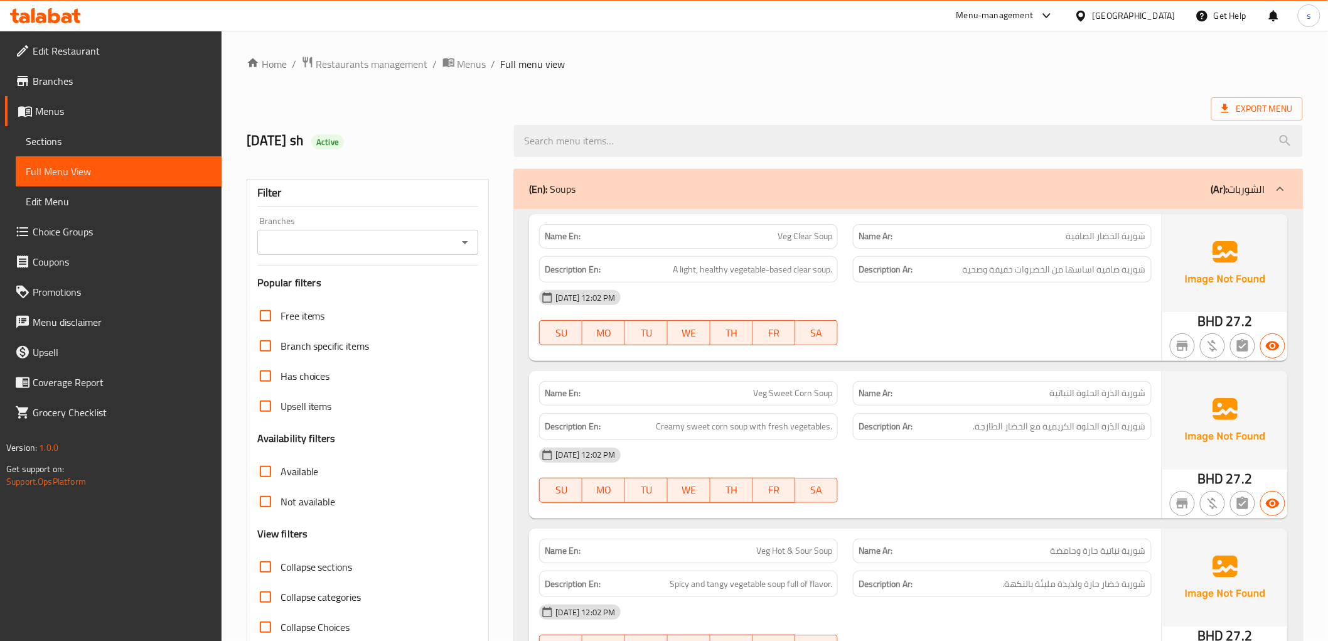
click at [1109, 240] on span "شوربة الخضار الصافية" at bounding box center [1107, 236] width 80 height 13
click at [67, 146] on span "Sections" at bounding box center [119, 141] width 186 height 15
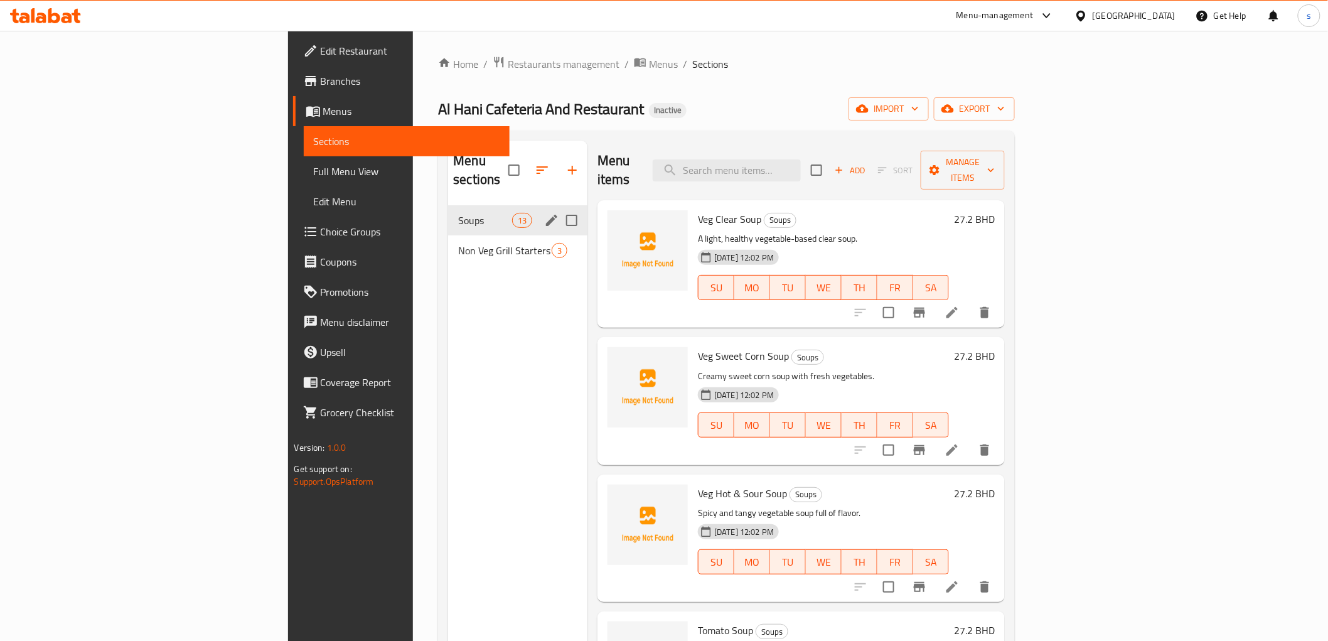
click at [458, 213] on span "Soups" at bounding box center [484, 220] width 53 height 15
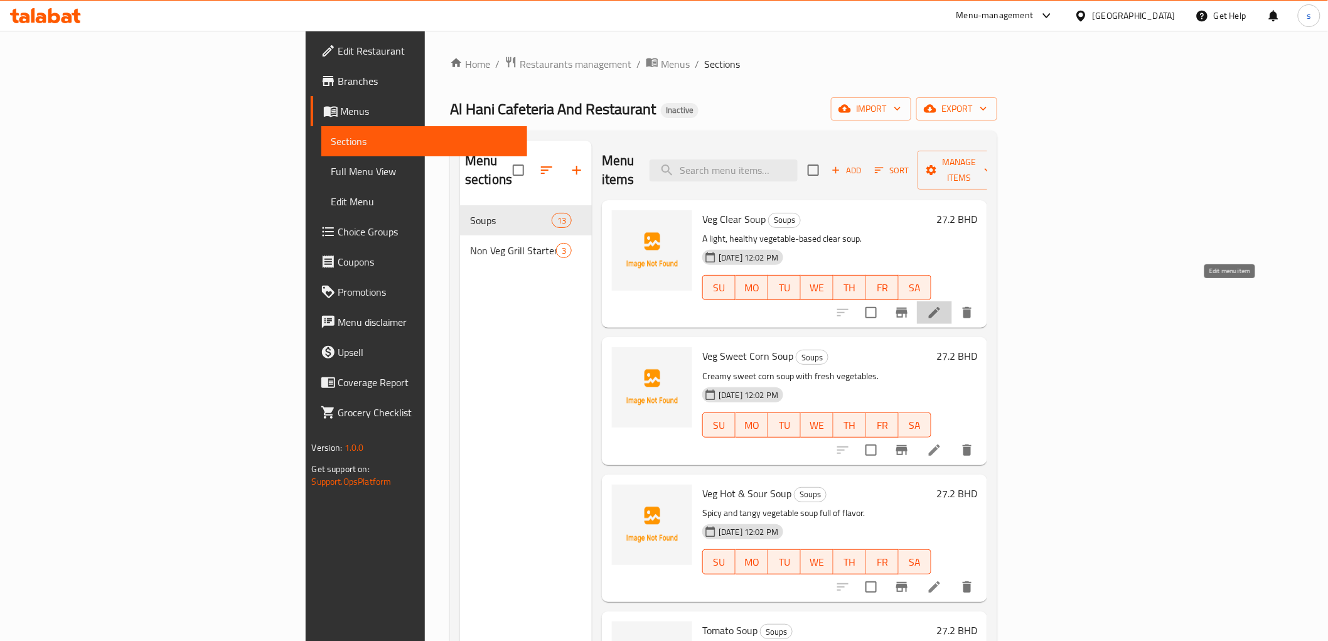
click at [942, 305] on icon at bounding box center [934, 312] width 15 height 15
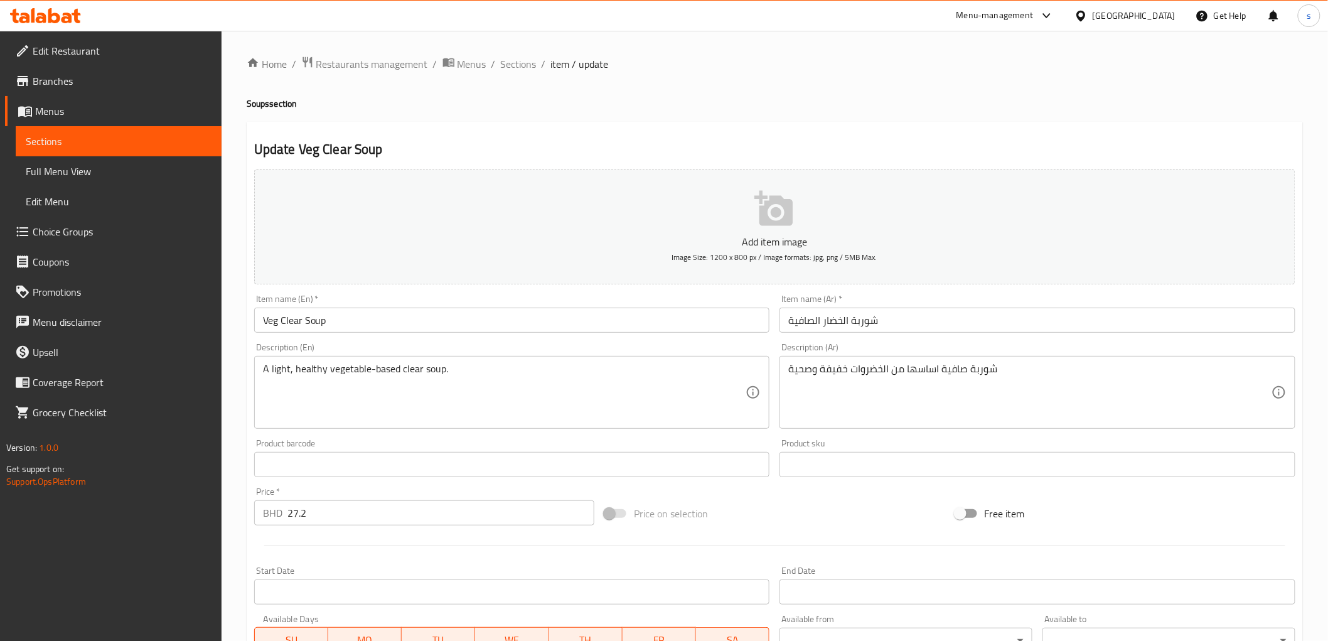
click at [832, 319] on input "شوربة الخضار الصافية" at bounding box center [1038, 320] width 516 height 25
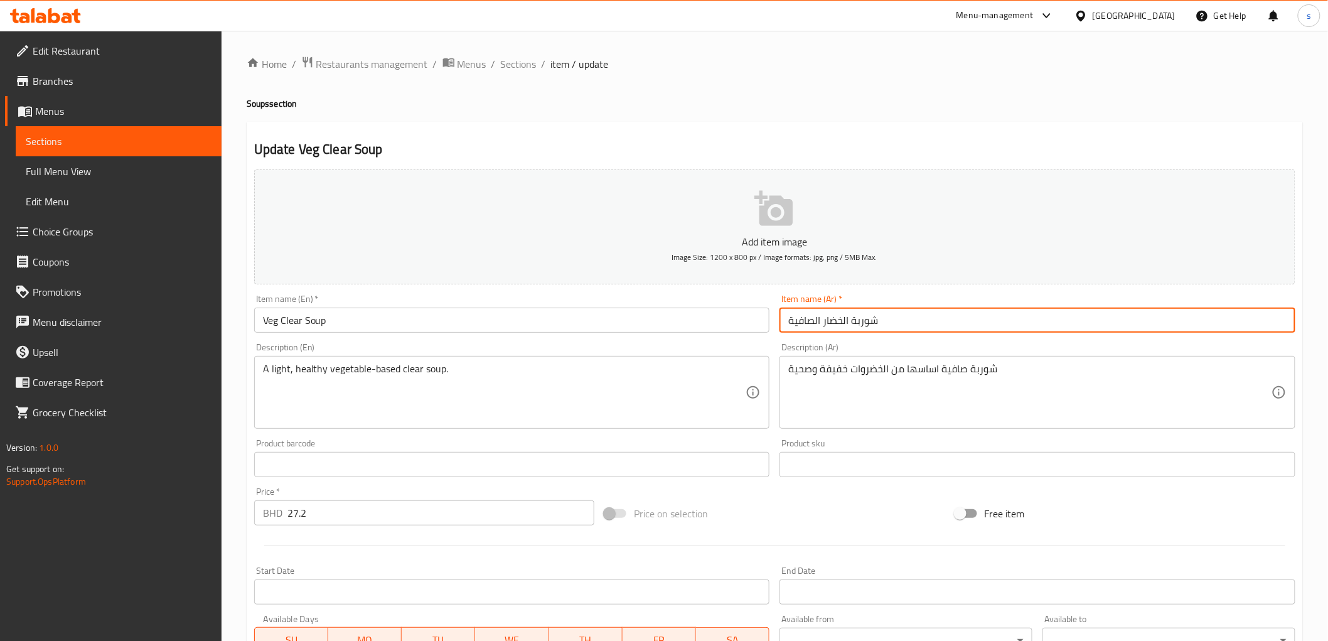
click at [832, 319] on input "شوربة الخضار الصافية" at bounding box center [1038, 320] width 516 height 25
paste input "نباتية"
type input "شوربة نباتية صافية"
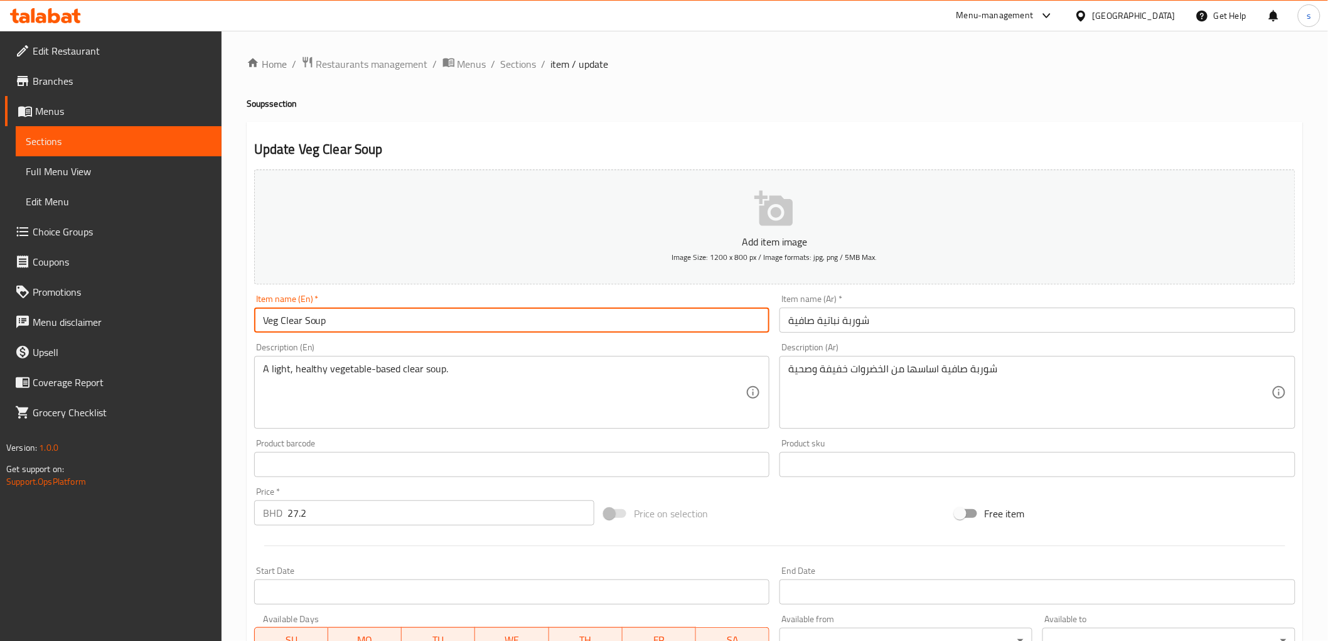
click at [427, 318] on input "Veg Clear Soup" at bounding box center [512, 320] width 516 height 25
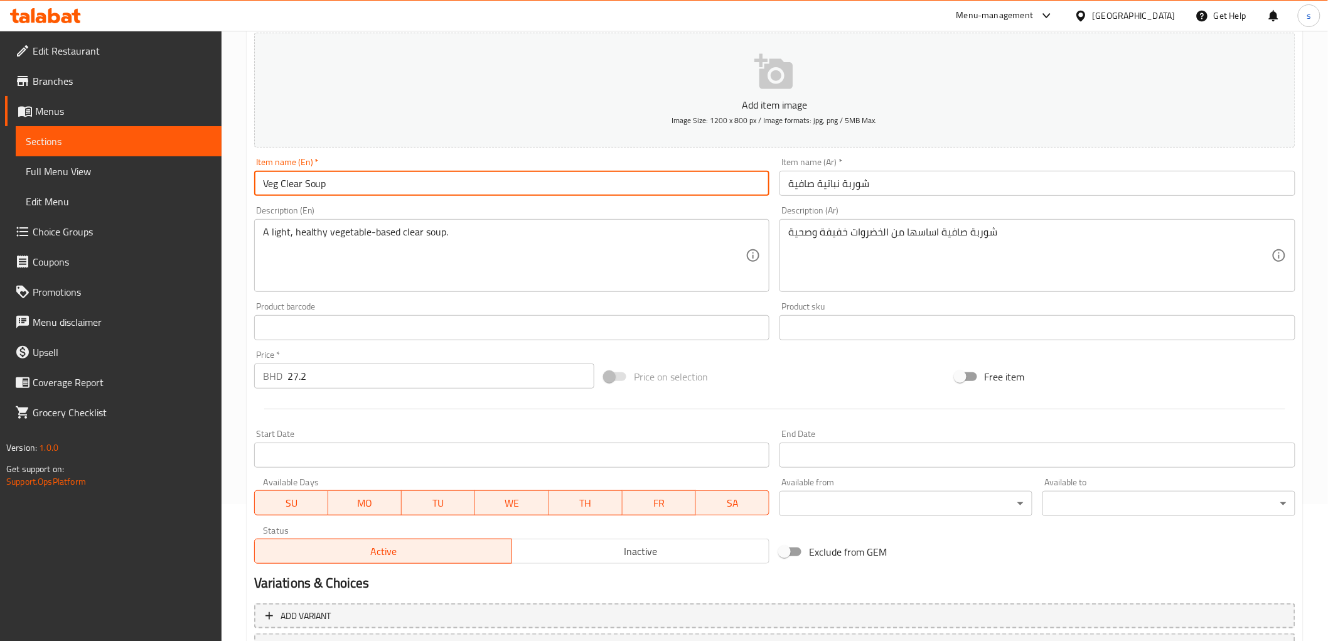
scroll to position [244, 0]
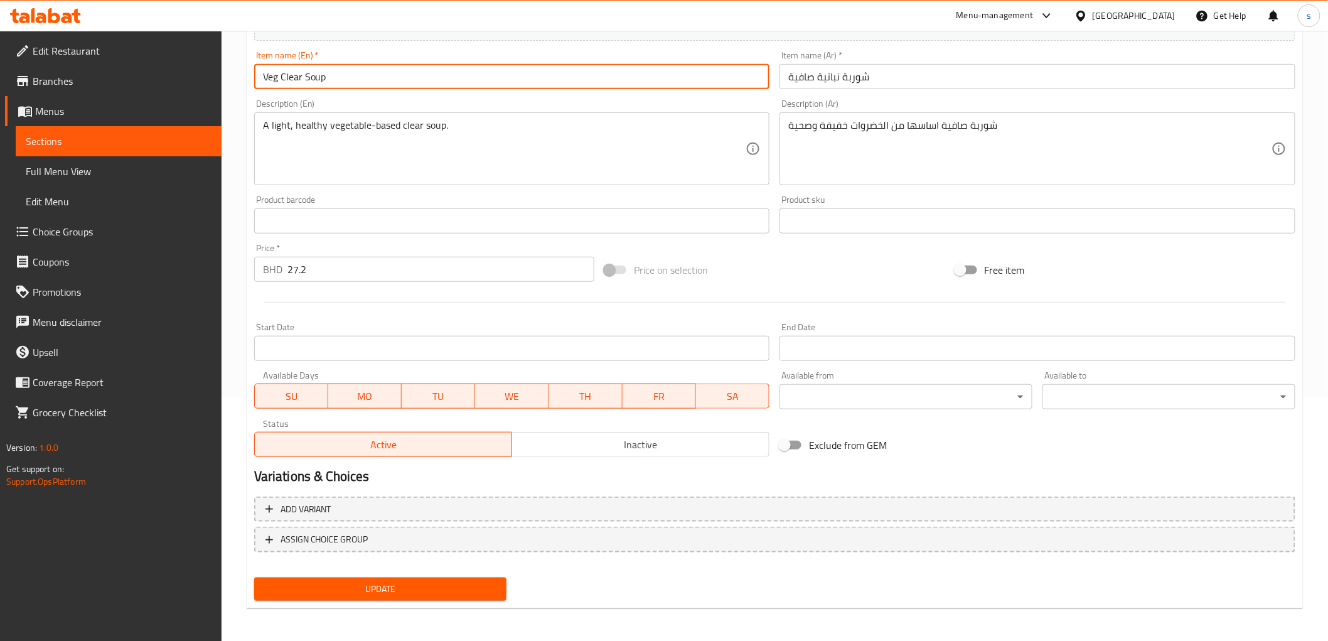
click at [402, 581] on span "Update" at bounding box center [380, 589] width 233 height 16
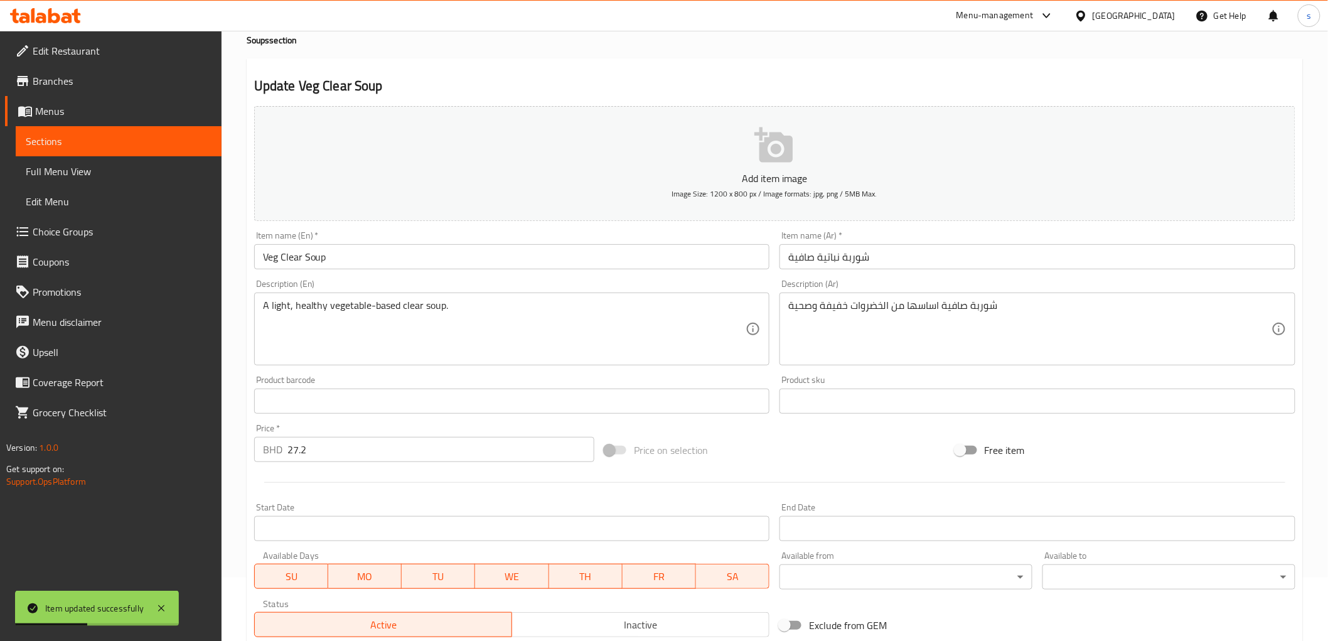
scroll to position [0, 0]
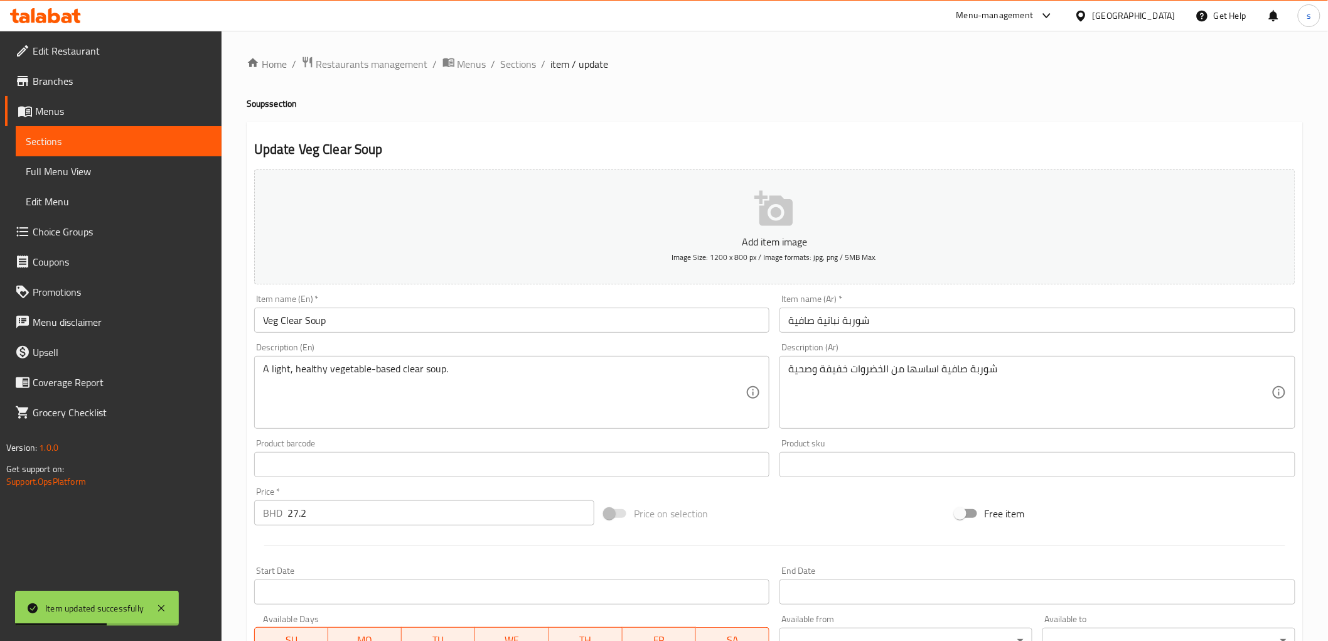
click at [87, 164] on span "Full Menu View" at bounding box center [119, 171] width 186 height 15
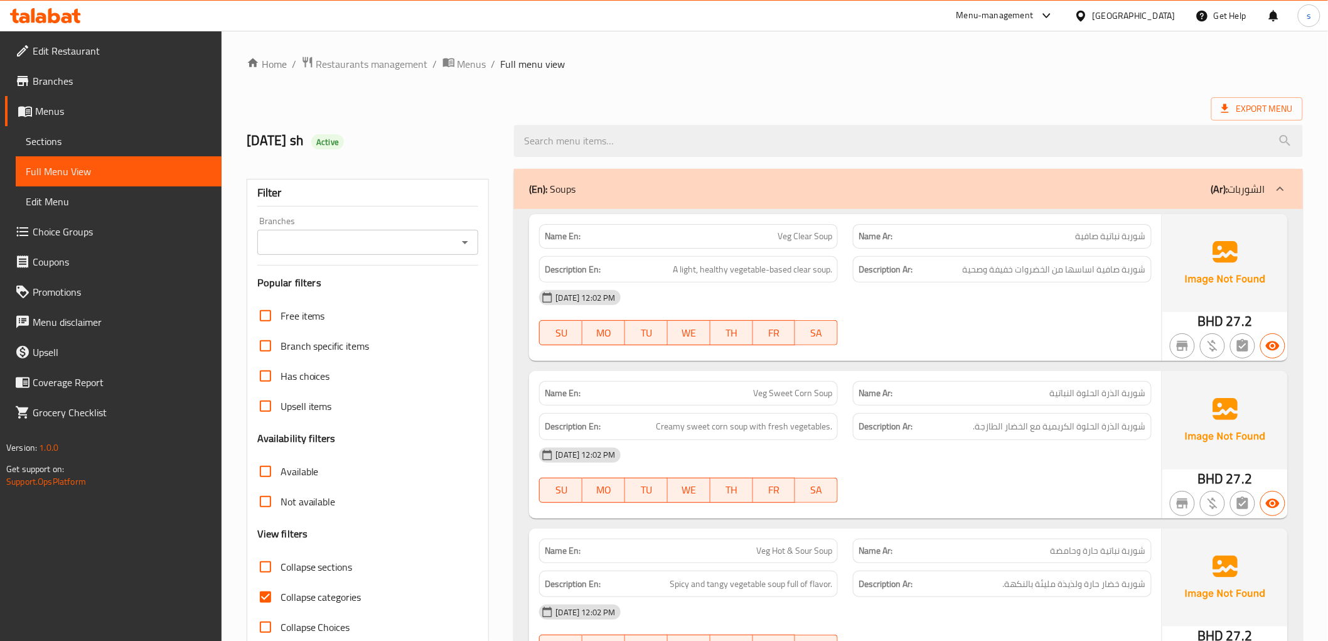
click at [262, 595] on input "Collapse categories" at bounding box center [265, 597] width 30 height 30
checkbox input "false"
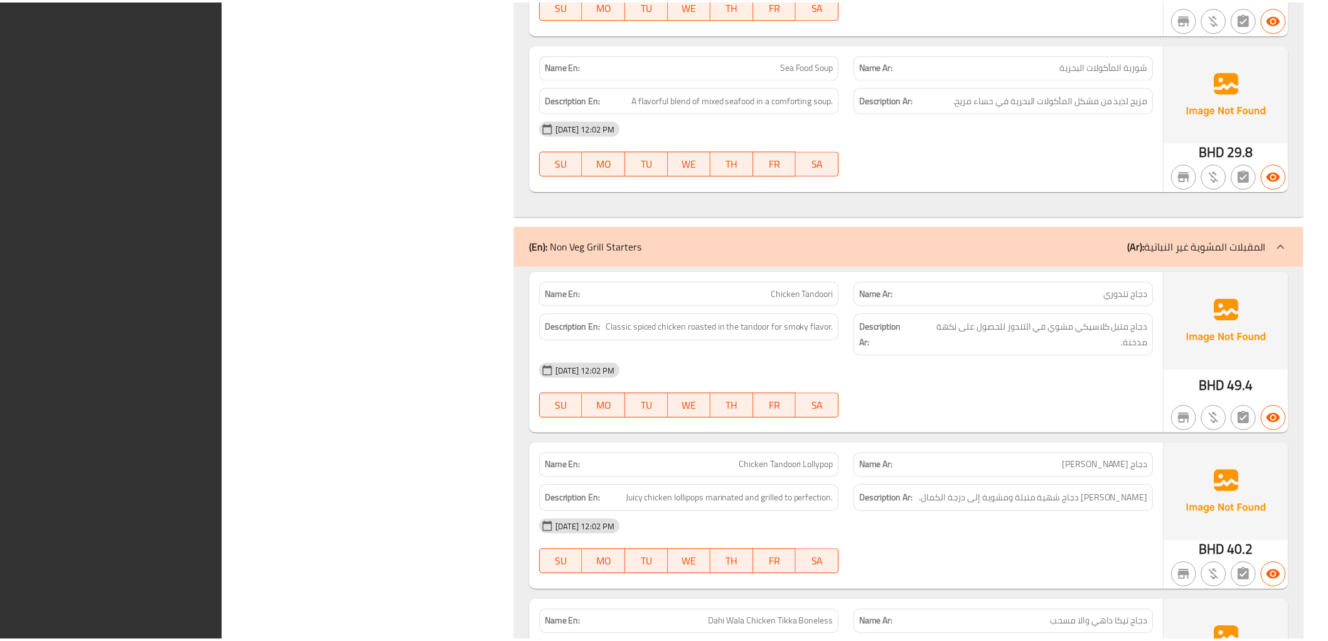
scroll to position [2229, 0]
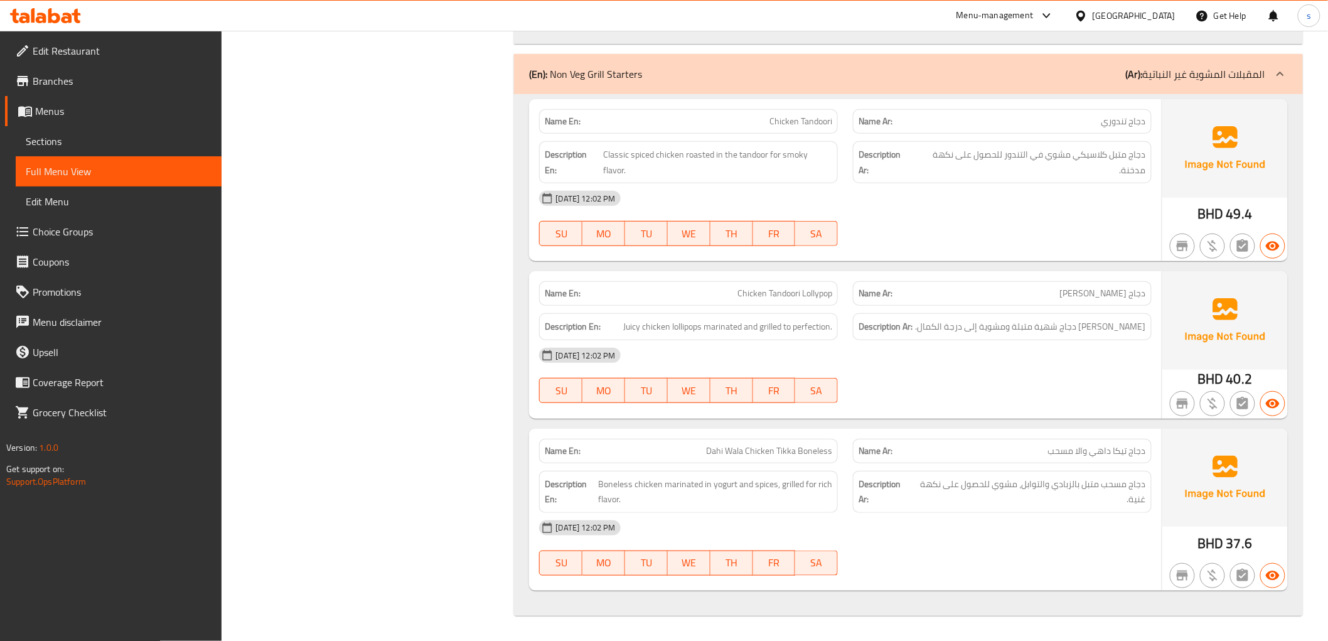
click at [83, 142] on span "Sections" at bounding box center [119, 141] width 186 height 15
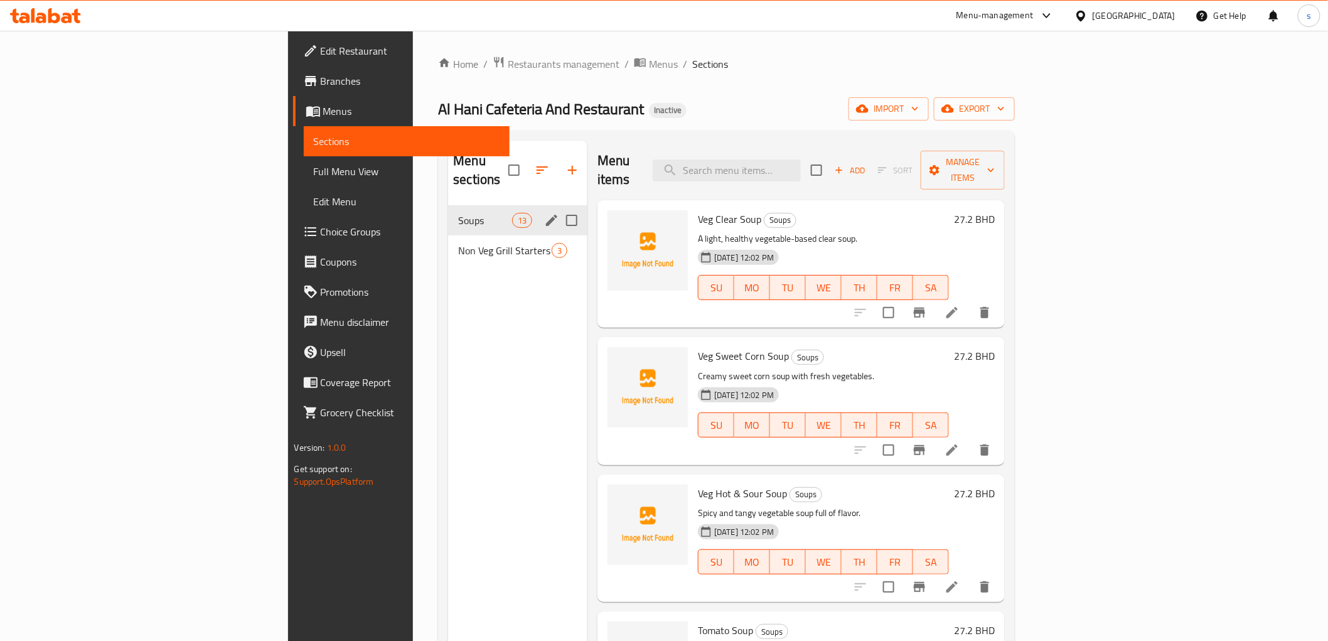
click at [448, 214] on div "Soups 13" at bounding box center [517, 220] width 139 height 30
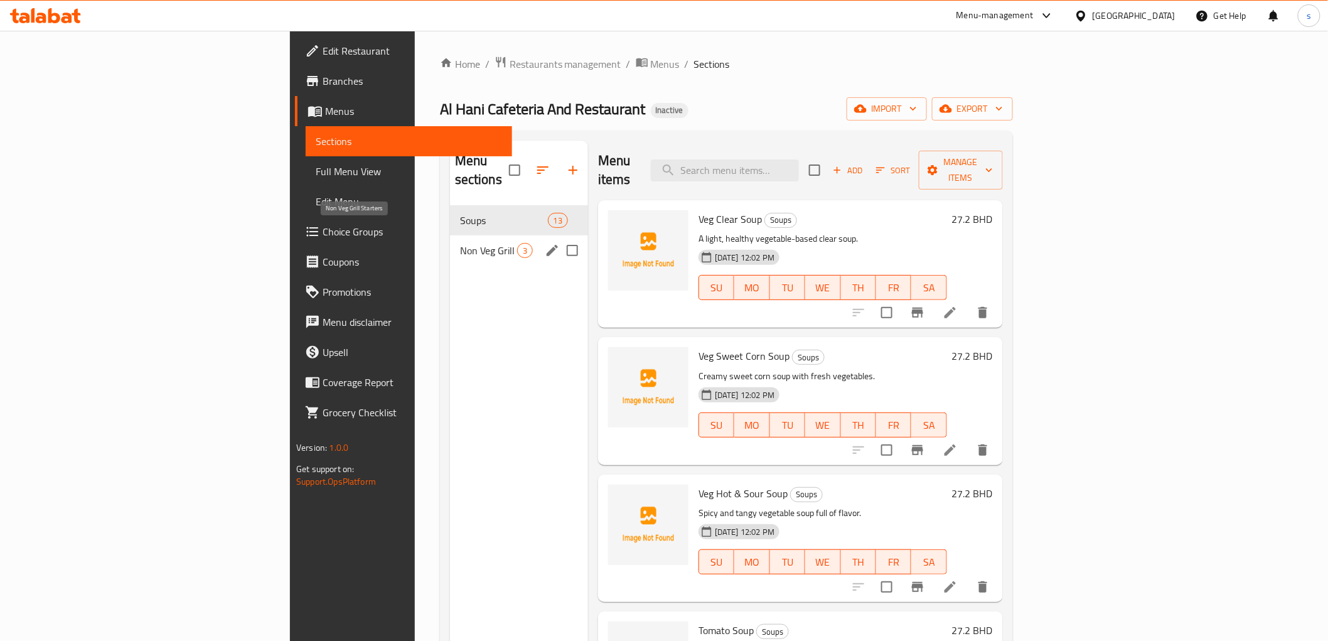
click at [460, 243] on span "Non Veg Grill Starters" at bounding box center [488, 250] width 57 height 15
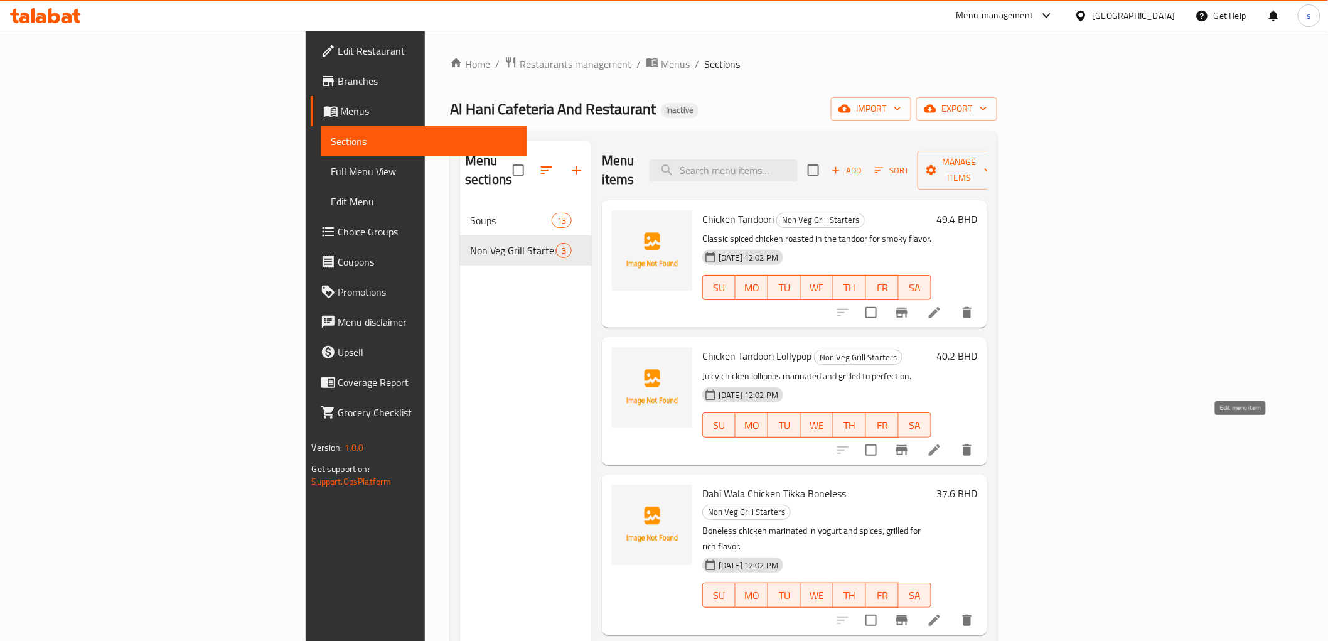
click at [942, 443] on icon at bounding box center [934, 450] width 15 height 15
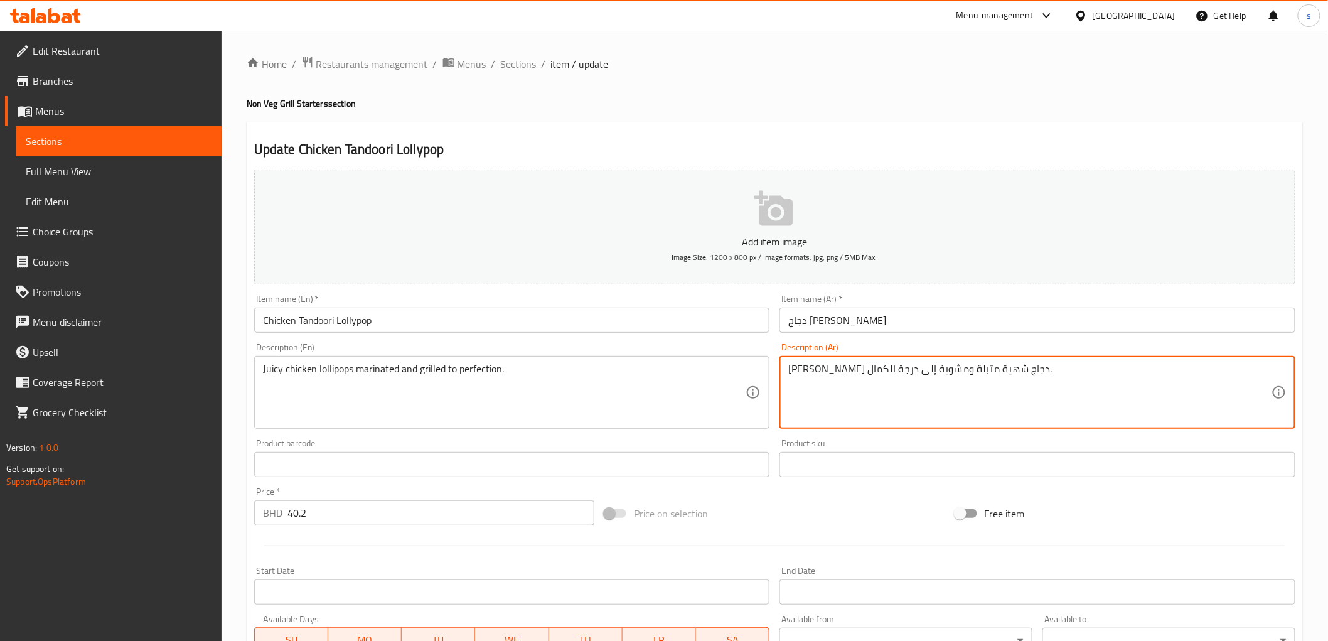
click at [824, 370] on textarea "[PERSON_NAME] دجاج شهية متبلة ومشوية إلى درجة الكمال." at bounding box center [1029, 393] width 483 height 60
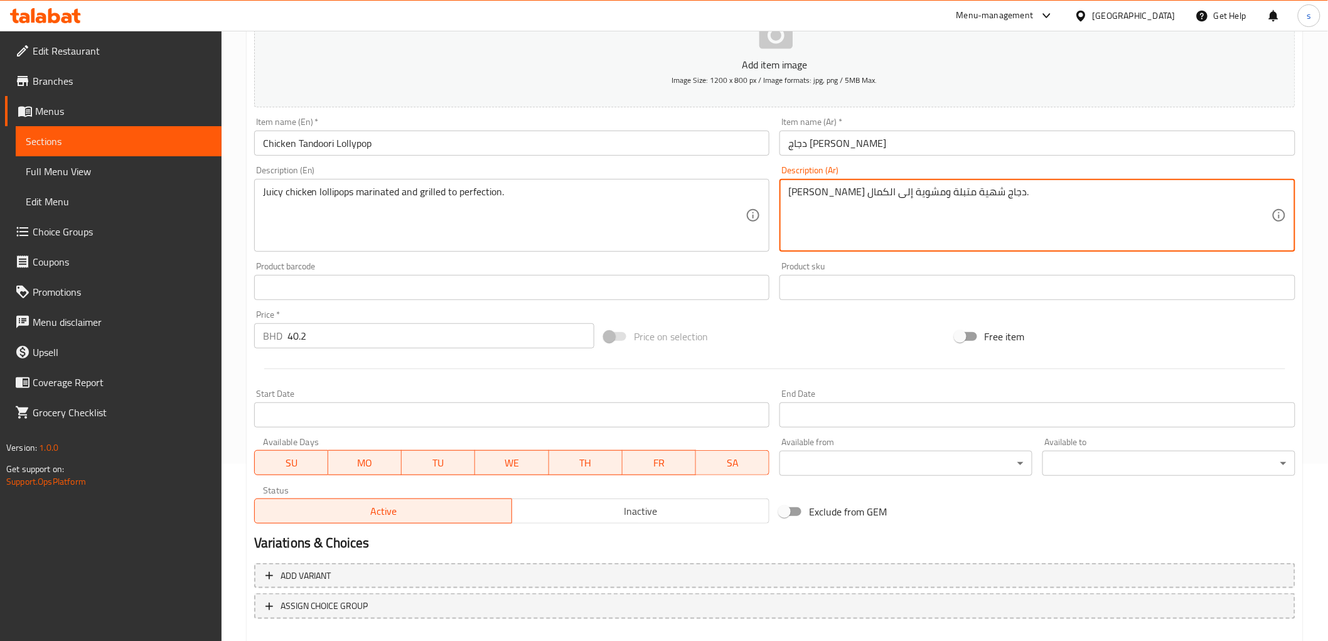
scroll to position [244, 0]
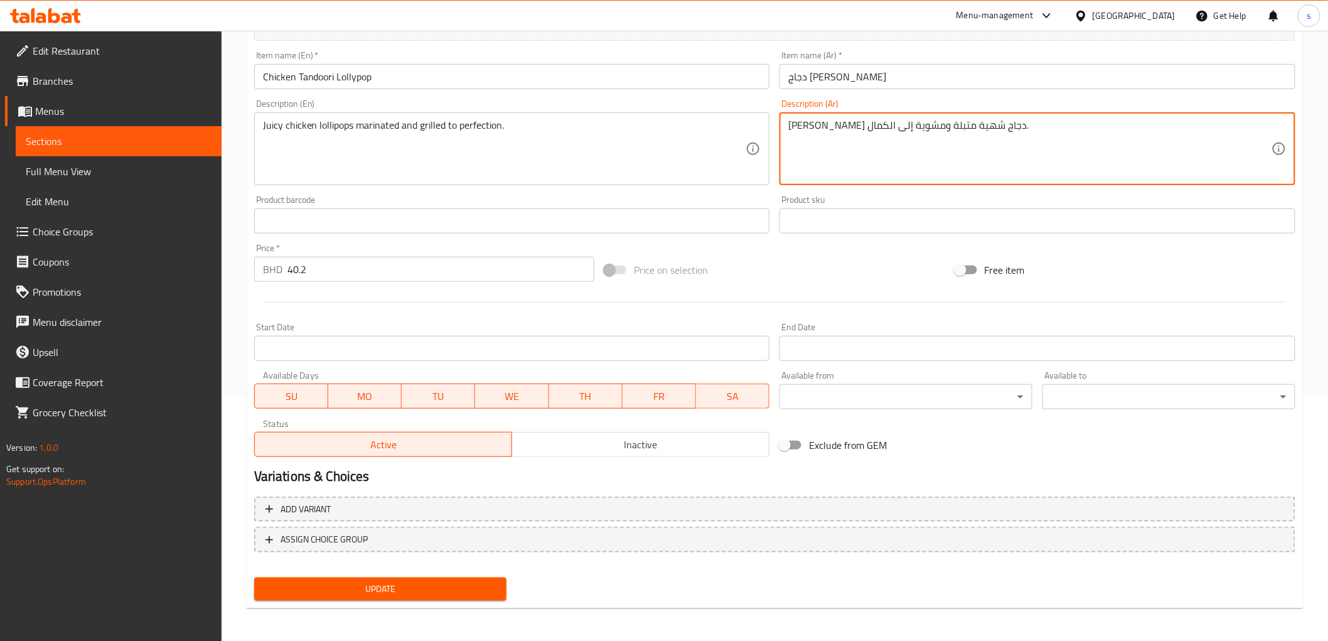
type textarea "[PERSON_NAME] دجاج شهية متبلة ومشوية إلى الكمال."
click at [449, 581] on span "Update" at bounding box center [380, 589] width 233 height 16
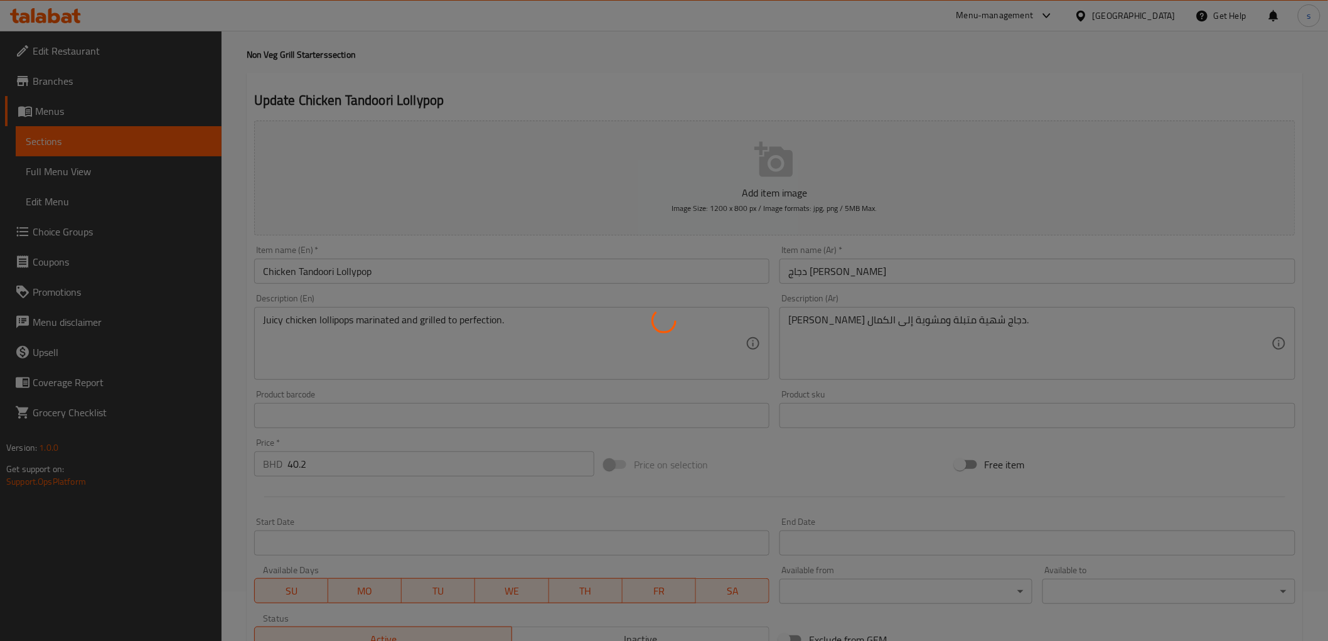
scroll to position [0, 0]
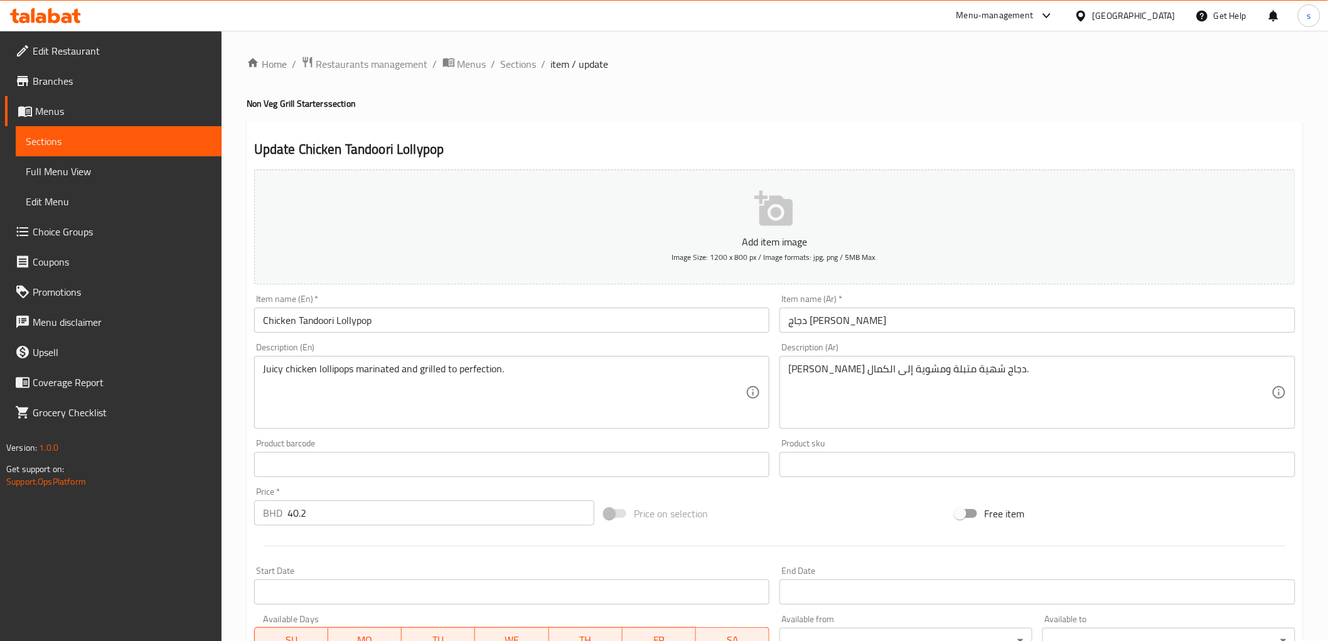
click at [831, 87] on div "Home / Restaurants management / Menus / Sections / item / update Non Veg Grill …" at bounding box center [775, 459] width 1057 height 806
click at [100, 179] on link "Full Menu View" at bounding box center [119, 171] width 206 height 30
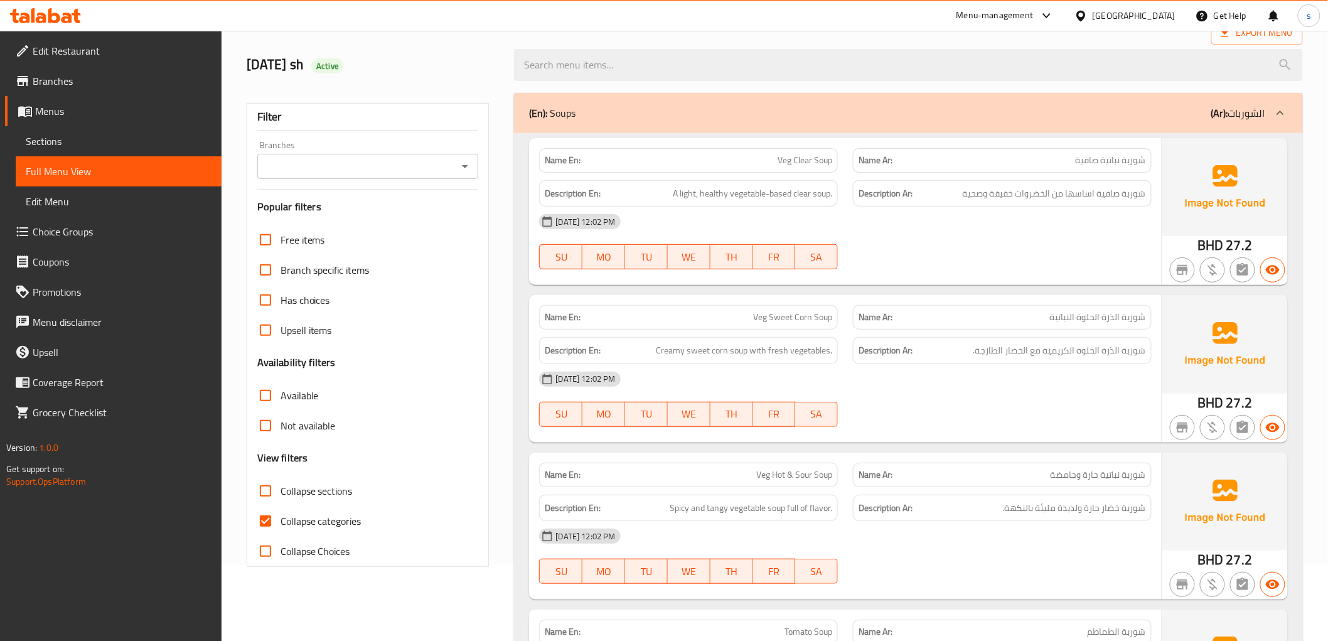
scroll to position [209, 0]
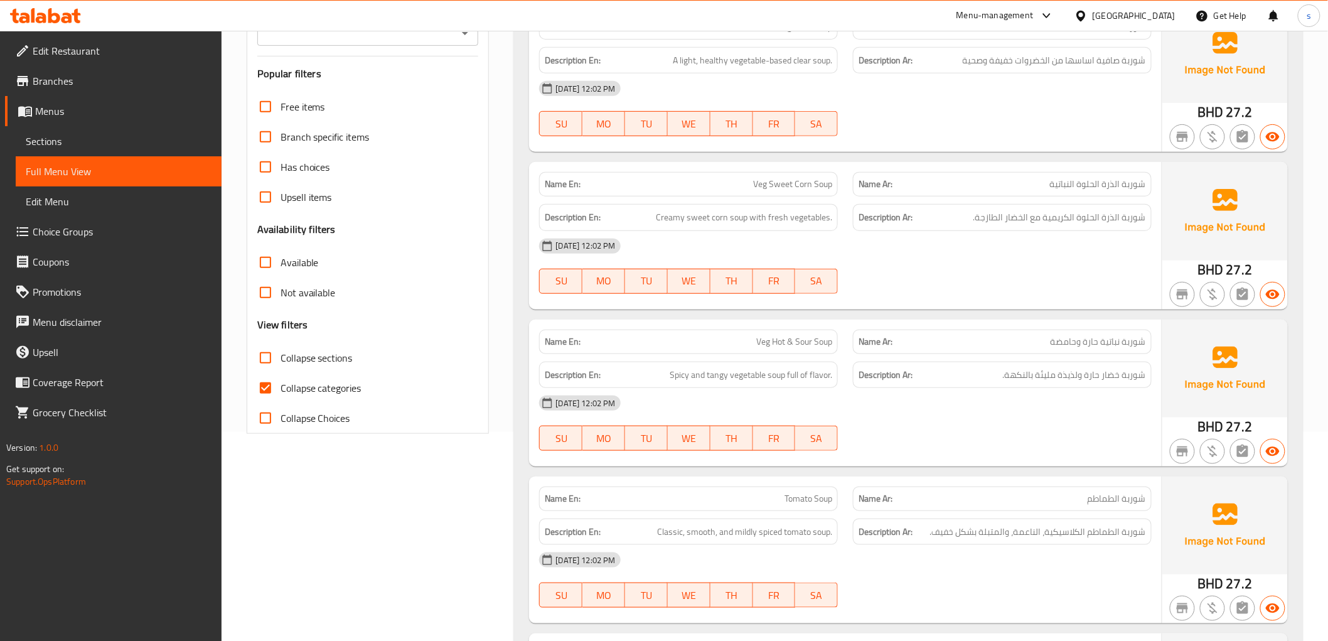
click at [271, 390] on input "Collapse categories" at bounding box center [265, 388] width 30 height 30
checkbox input "false"
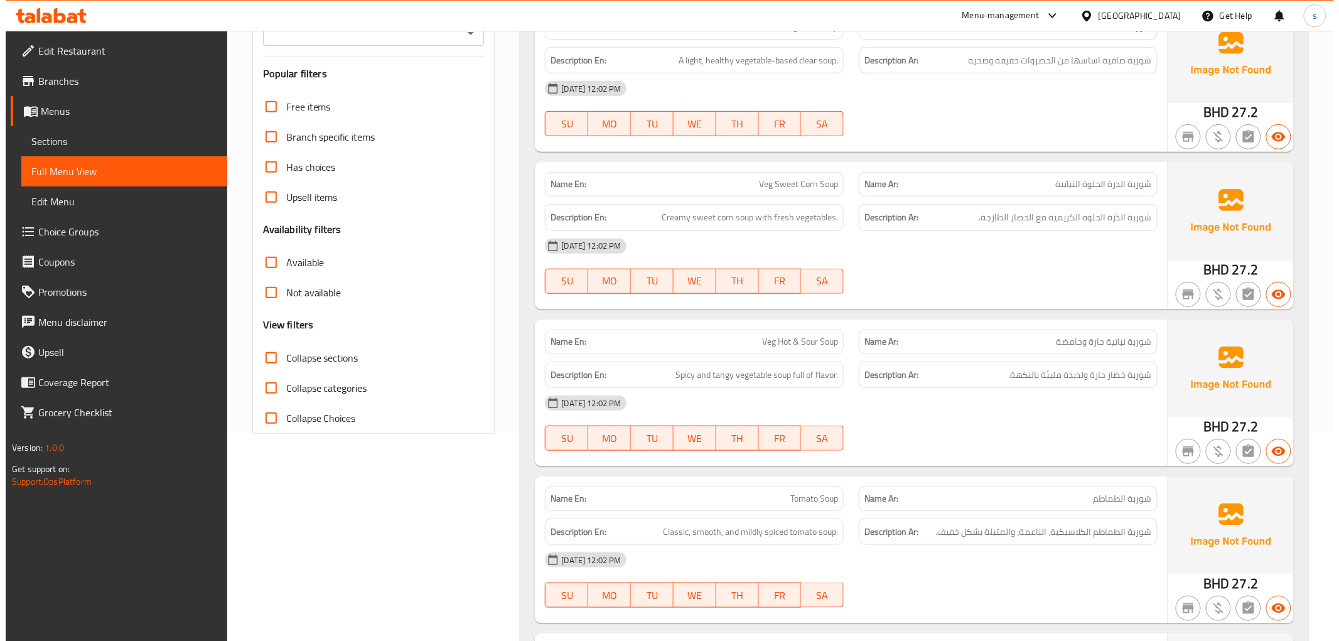
scroll to position [0, 0]
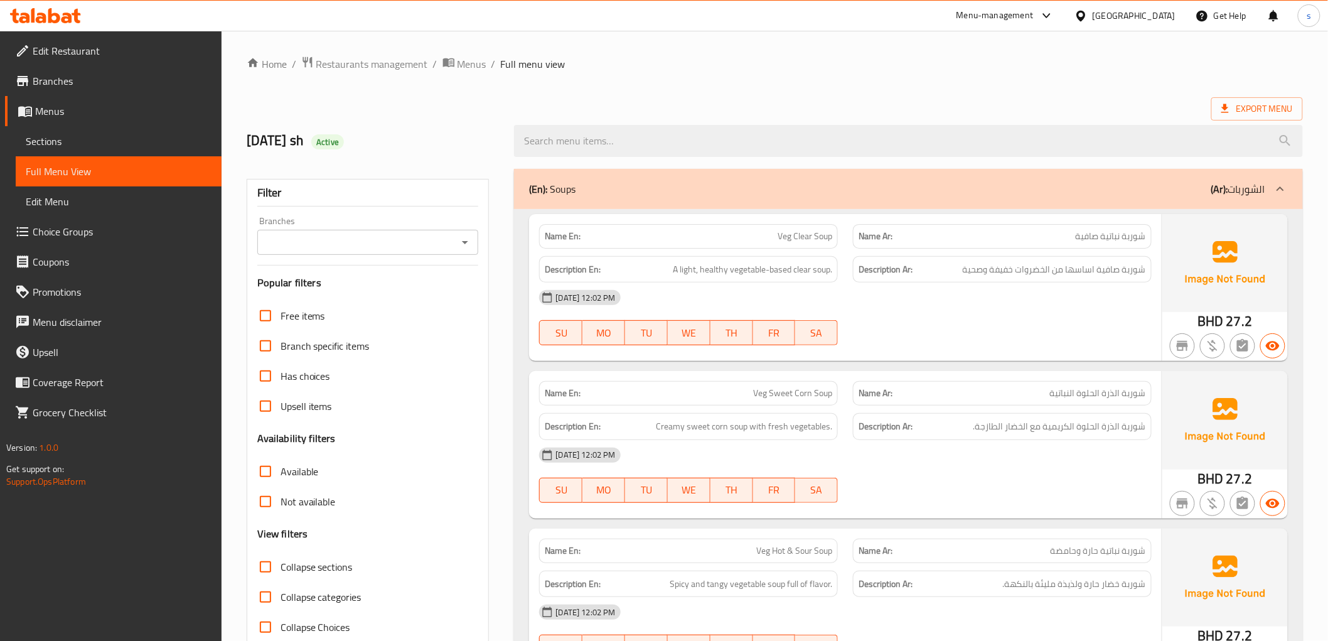
click at [802, 72] on ol "Home / Restaurants management / Menus / Full menu view" at bounding box center [775, 64] width 1057 height 16
